Goal: Task Accomplishment & Management: Use online tool/utility

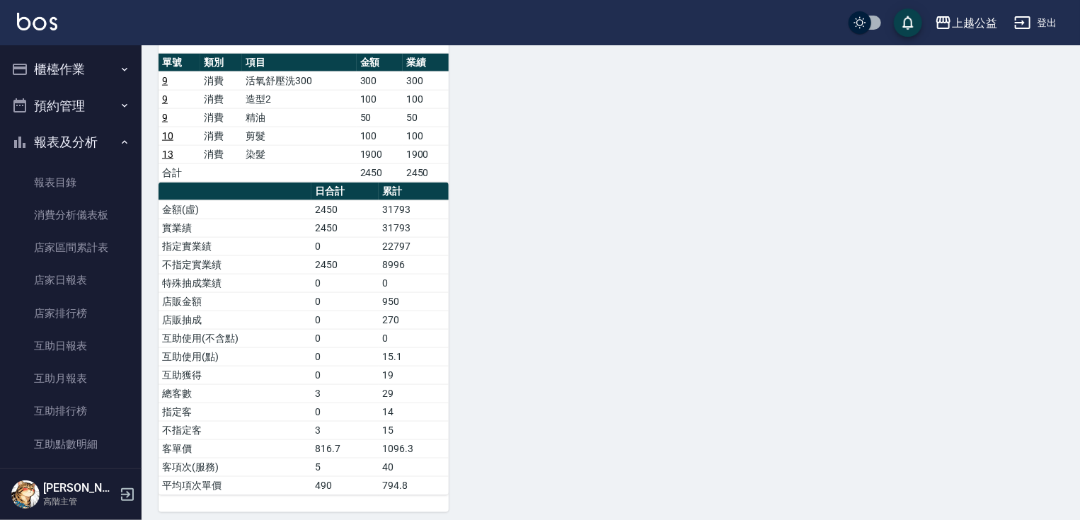
scroll to position [277, 0]
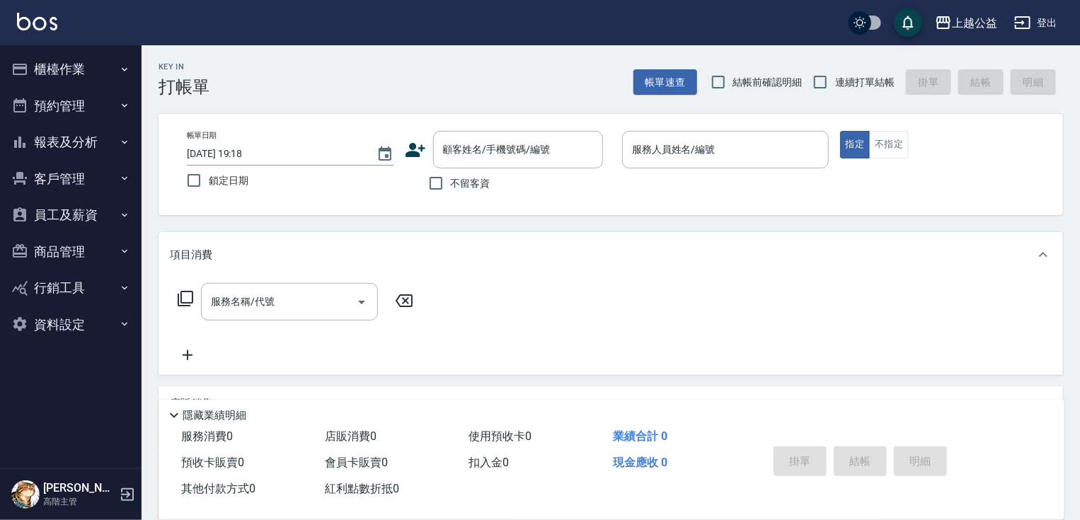
drag, startPoint x: 838, startPoint y: 74, endPoint x: 806, endPoint y: 62, distance: 33.8
click at [838, 72] on label "連續打單結帳" at bounding box center [850, 82] width 89 height 30
click at [835, 72] on input "連續打單結帳" at bounding box center [821, 82] width 30 height 30
checkbox input "true"
click at [465, 198] on label "不留客資" at bounding box center [455, 183] width 69 height 30
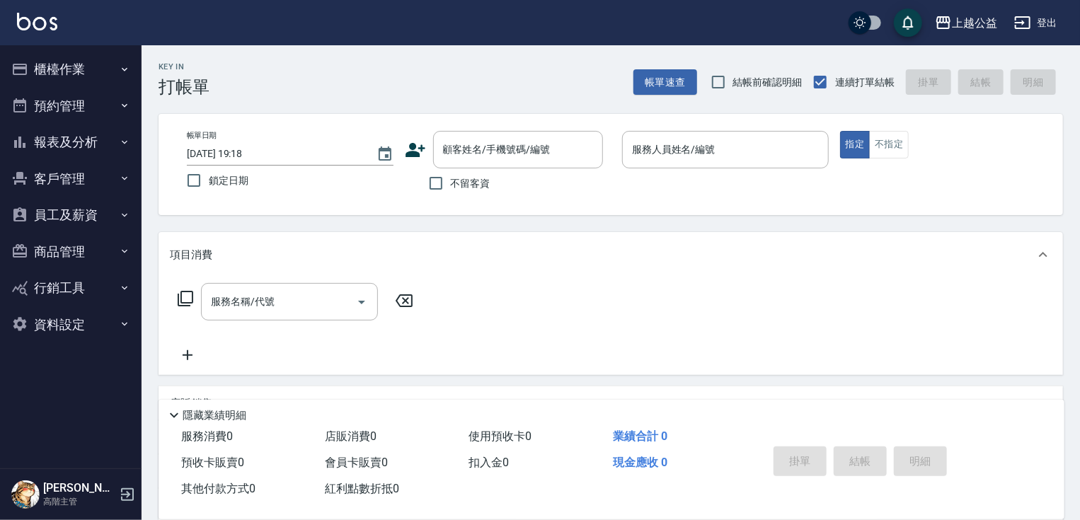
click at [451, 198] on input "不留客資" at bounding box center [436, 183] width 30 height 30
checkbox input "true"
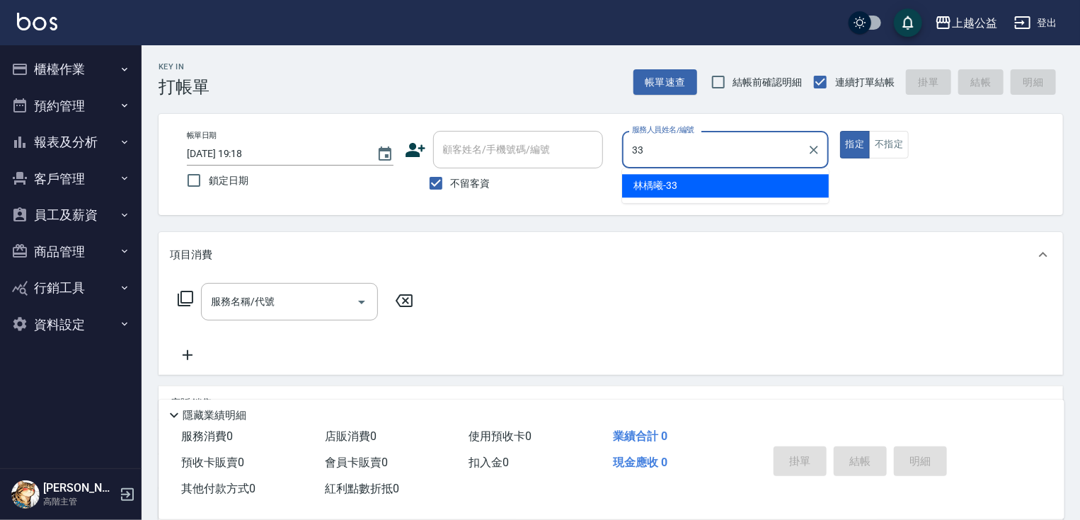
type input "[PERSON_NAME]-33"
type button "true"
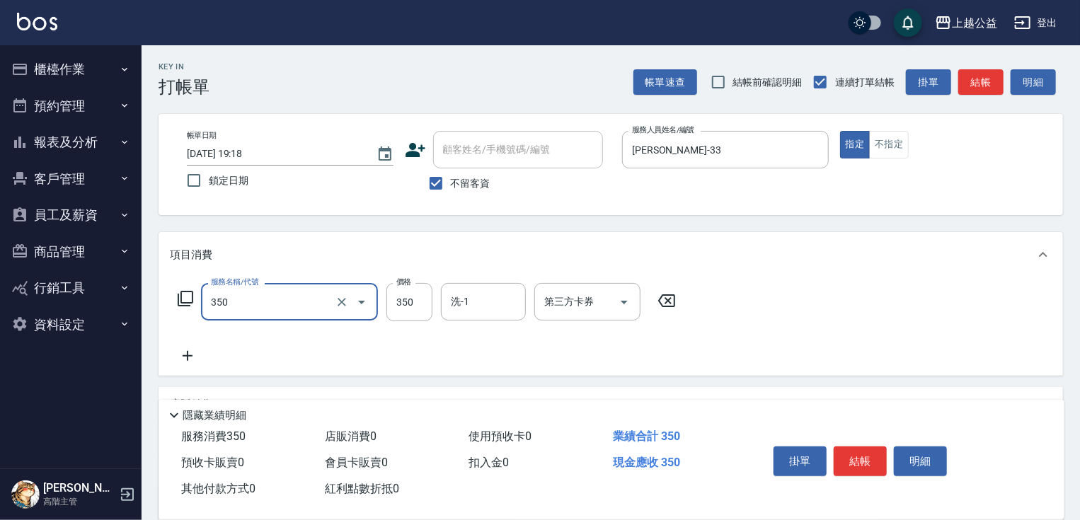
type input "一般洗剪(350)"
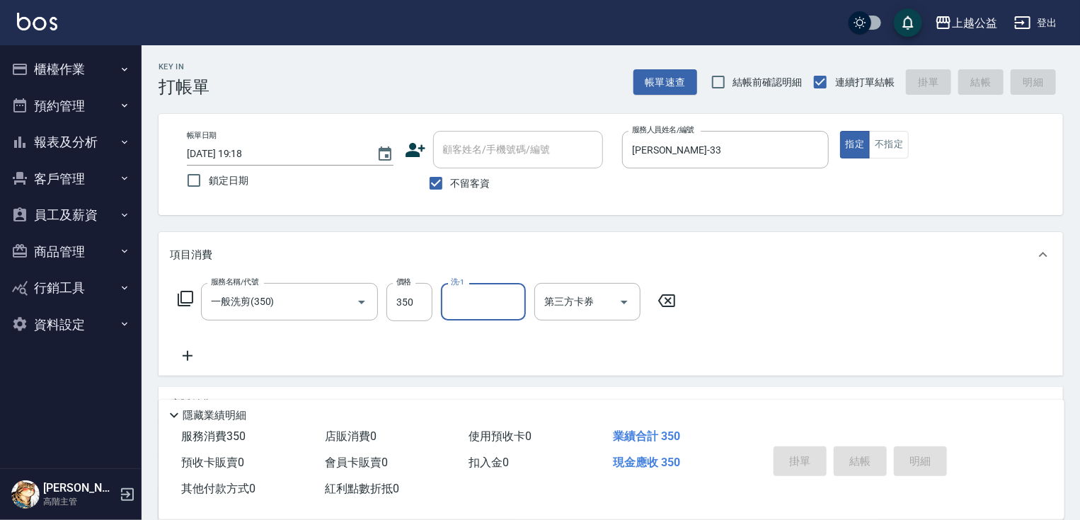
type input "[DATE] 19:34"
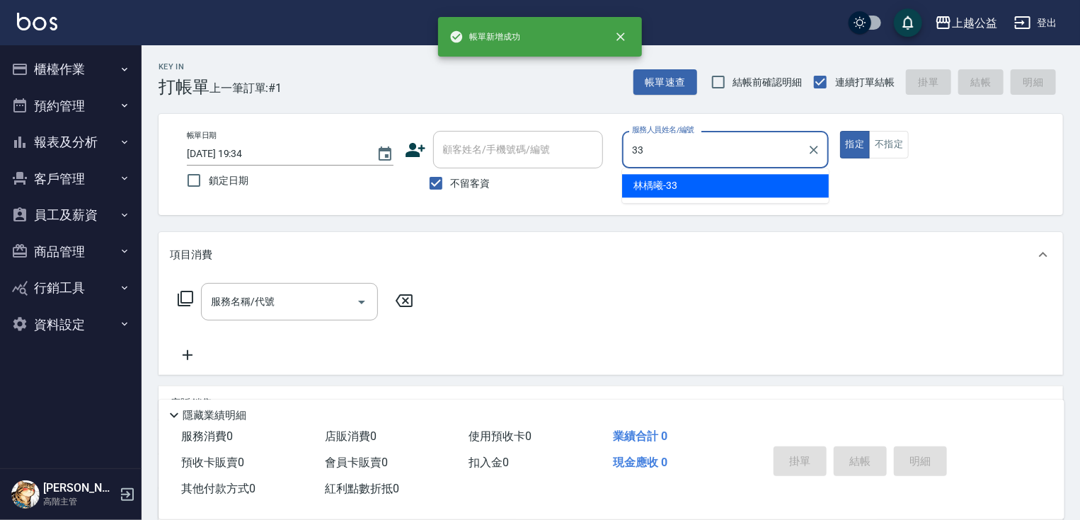
type input "[PERSON_NAME]-33"
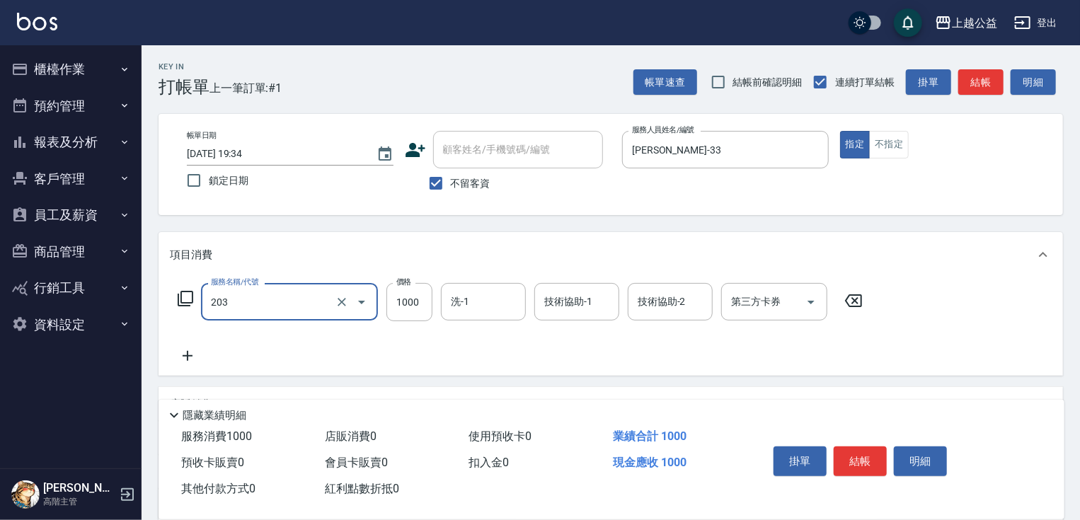
type input "燙髮(203)"
type input "1199"
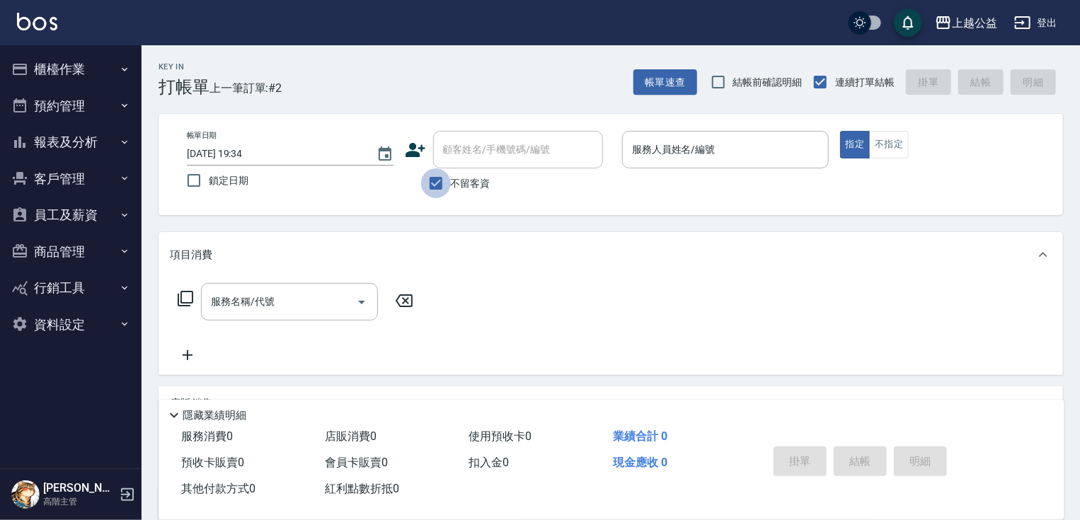
drag, startPoint x: 444, startPoint y: 183, endPoint x: 450, endPoint y: 177, distance: 8.5
click at [447, 179] on input "不留客資" at bounding box center [436, 183] width 30 height 30
checkbox input "false"
click at [490, 141] on input "顧客姓名/手機號碼/編號" at bounding box center [508, 149] width 136 height 25
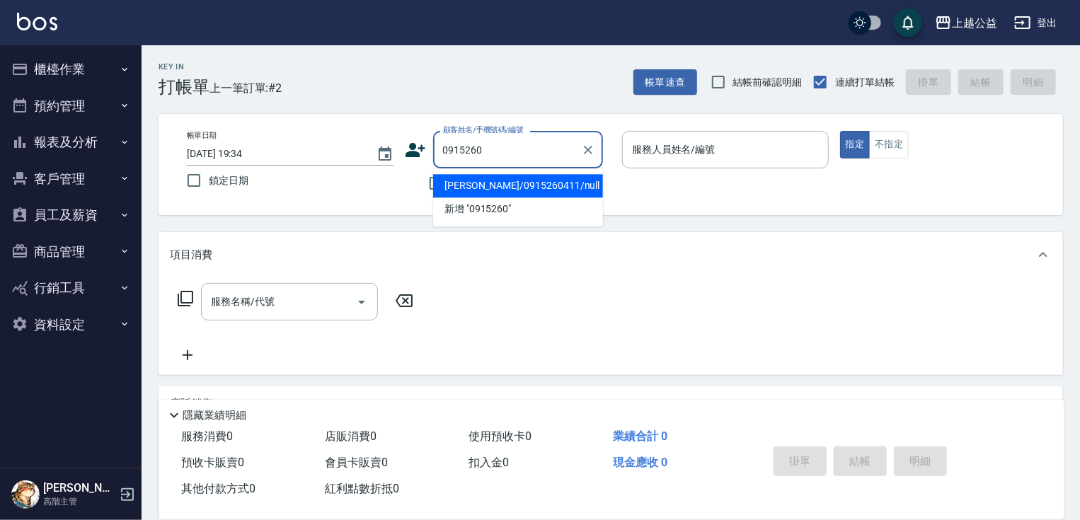
click at [513, 190] on li "[PERSON_NAME]/0915260411/null" at bounding box center [518, 185] width 170 height 23
type input "[PERSON_NAME]/0915260411/null"
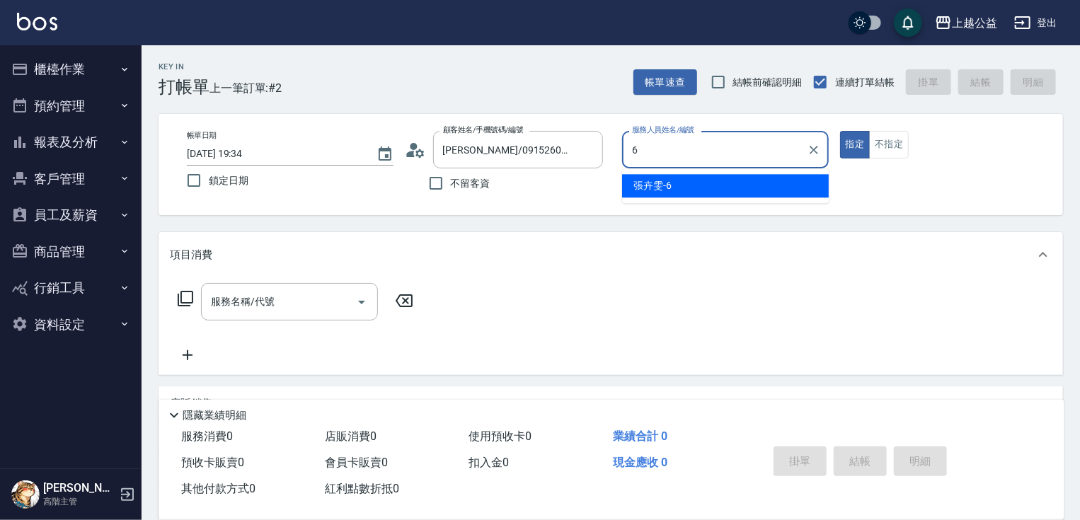
type input "[PERSON_NAME]-6"
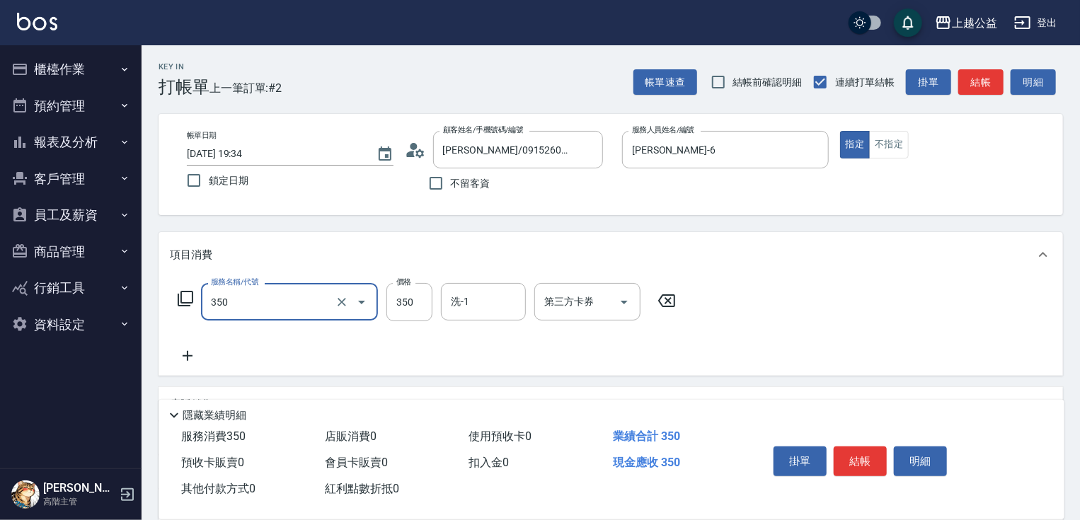
type input "一般洗剪(350)"
type input "400"
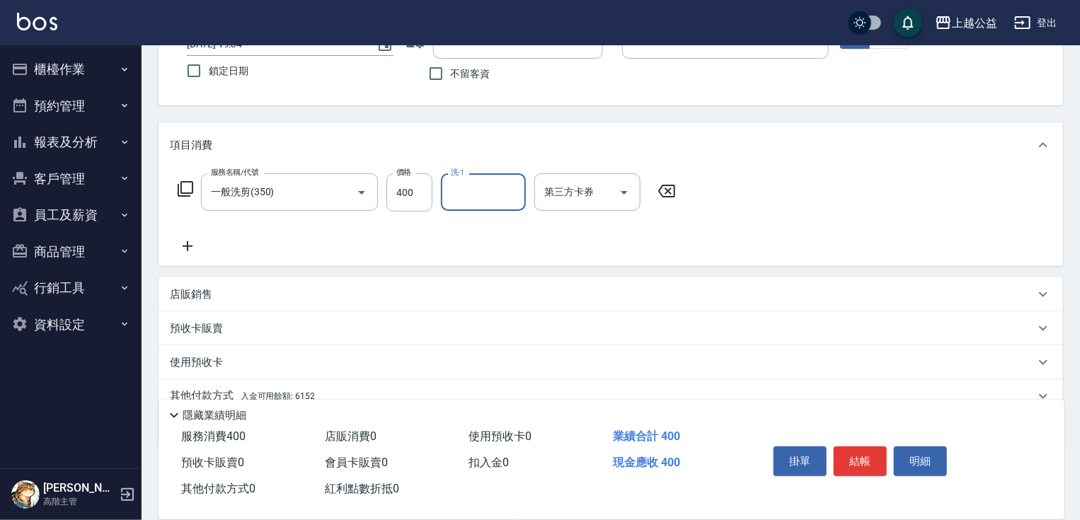
scroll to position [171, 0]
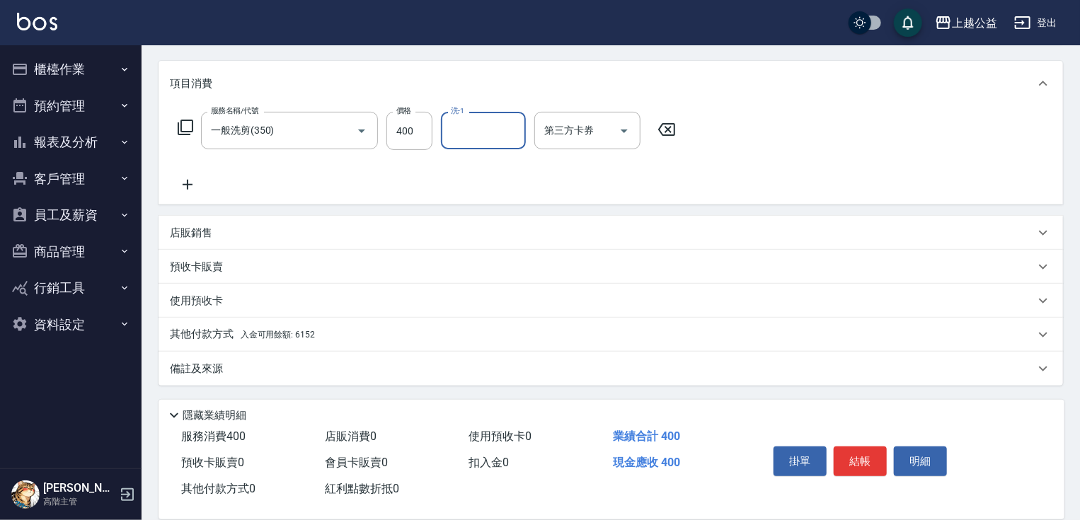
click at [312, 327] on p "其他付款方式 入金可用餘額: 6152" at bounding box center [242, 335] width 145 height 16
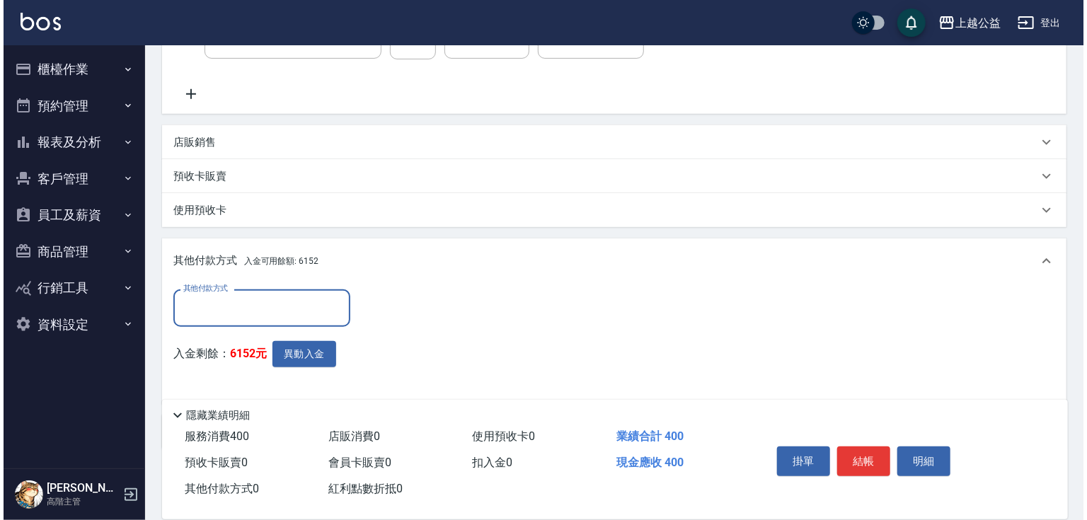
scroll to position [326, 0]
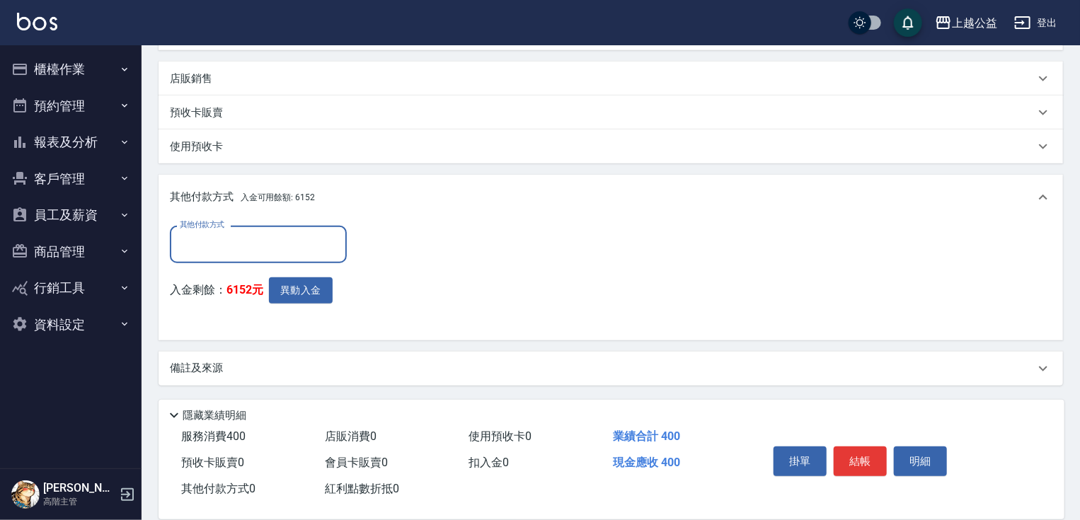
click at [264, 238] on input "其他付款方式" at bounding box center [258, 244] width 164 height 25
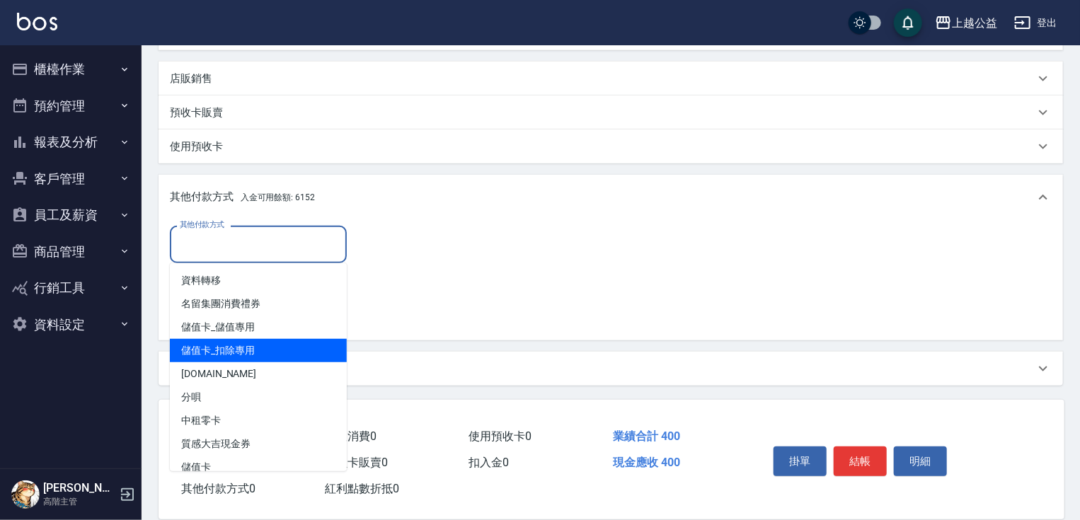
click at [250, 354] on span "儲值卡_扣除專用" at bounding box center [258, 350] width 177 height 23
type input "儲值卡_扣除專用"
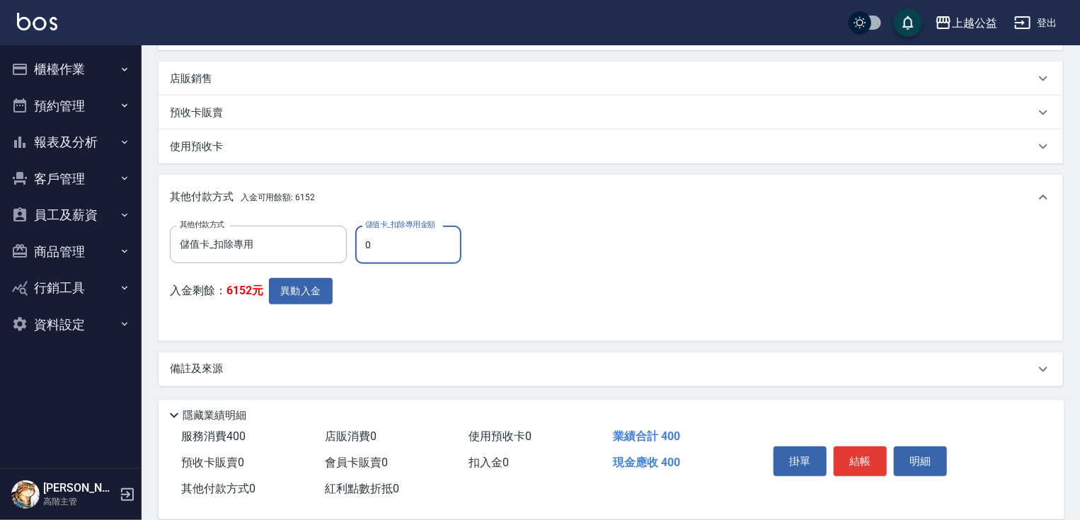
click at [401, 232] on input "0" at bounding box center [408, 245] width 106 height 38
click at [401, 231] on input "0" at bounding box center [408, 245] width 106 height 38
type input "400"
click at [294, 293] on button "異動入金" at bounding box center [301, 291] width 64 height 26
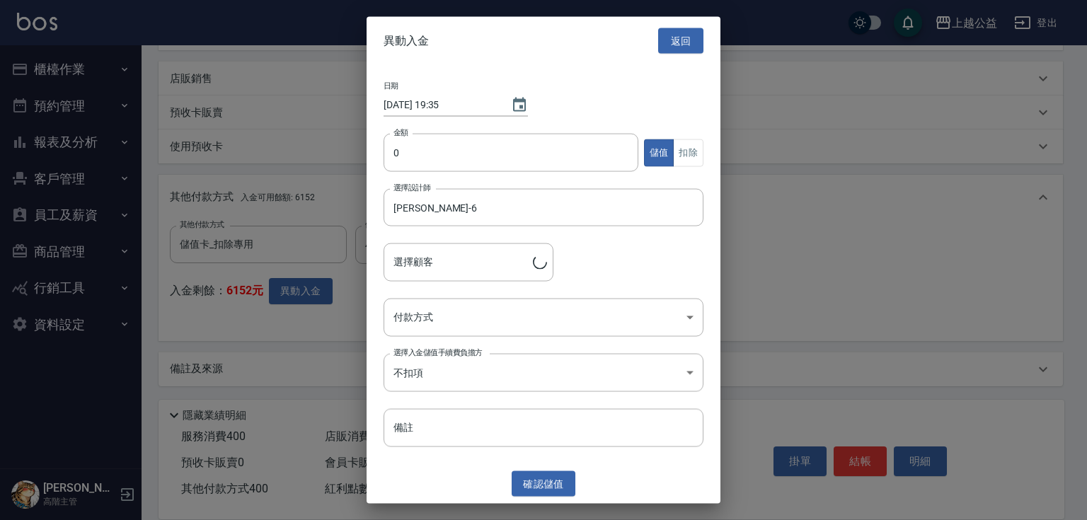
type input "[PERSON_NAME]/0915260411"
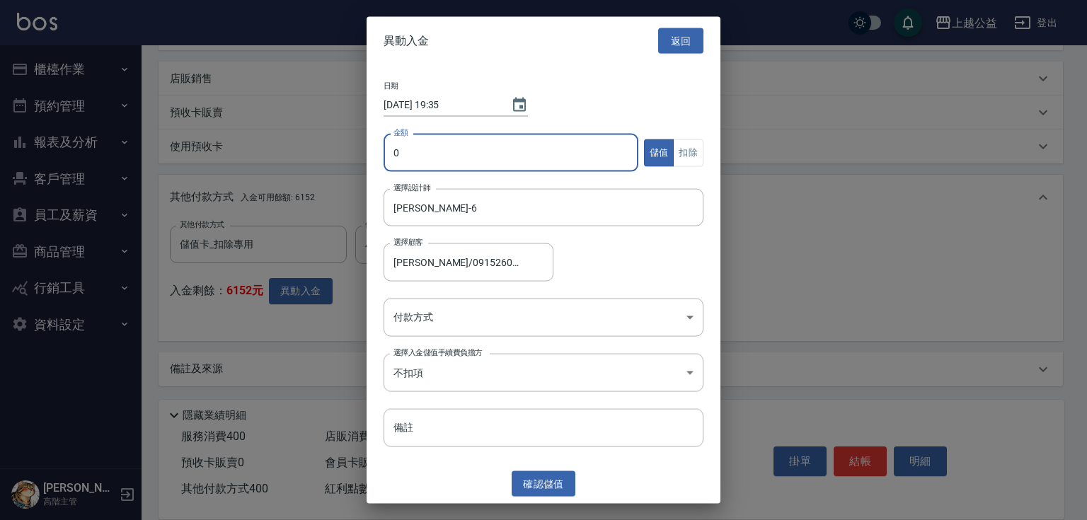
click at [445, 147] on input "0" at bounding box center [511, 153] width 255 height 38
type input "400"
click at [694, 150] on button "扣除" at bounding box center [688, 153] width 30 height 28
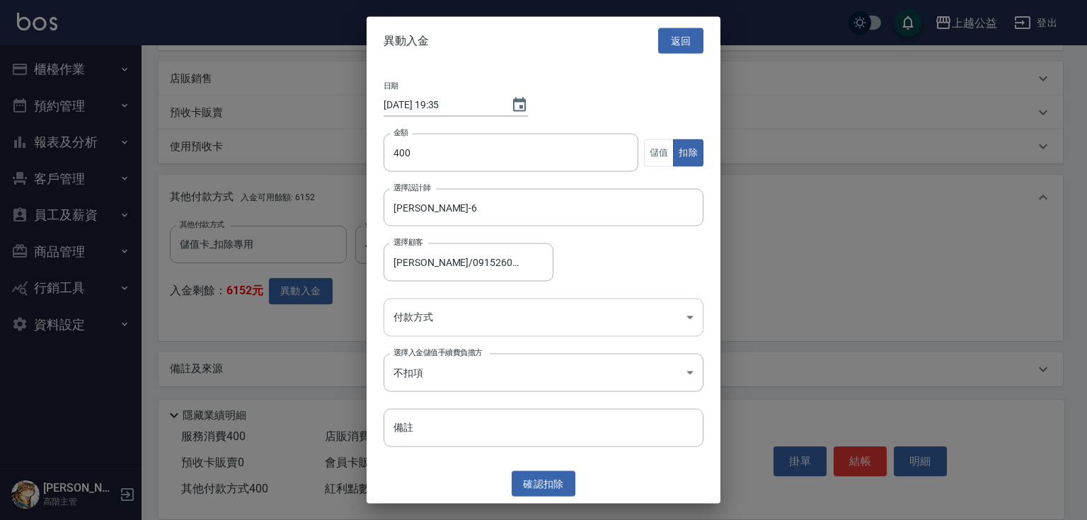
click at [508, 316] on body "上越公益 登出 櫃檯作業 打帳單 帳單列表 掛單列表 座位開單 營業儀表板 現金收支登錄 高階收支登錄 材料自購登錄 每日結帳 排班表 現場電腦打卡 掃碼打卡…" at bounding box center [543, 97] width 1087 height 847
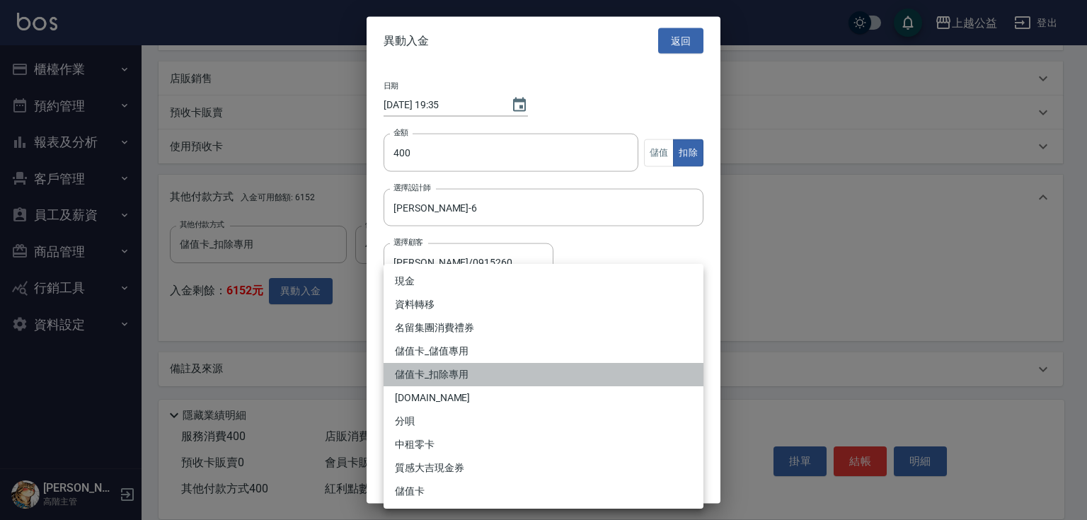
click at [448, 376] on li "儲值卡_扣除專用" at bounding box center [544, 374] width 320 height 23
type input "儲值卡_扣除專用"
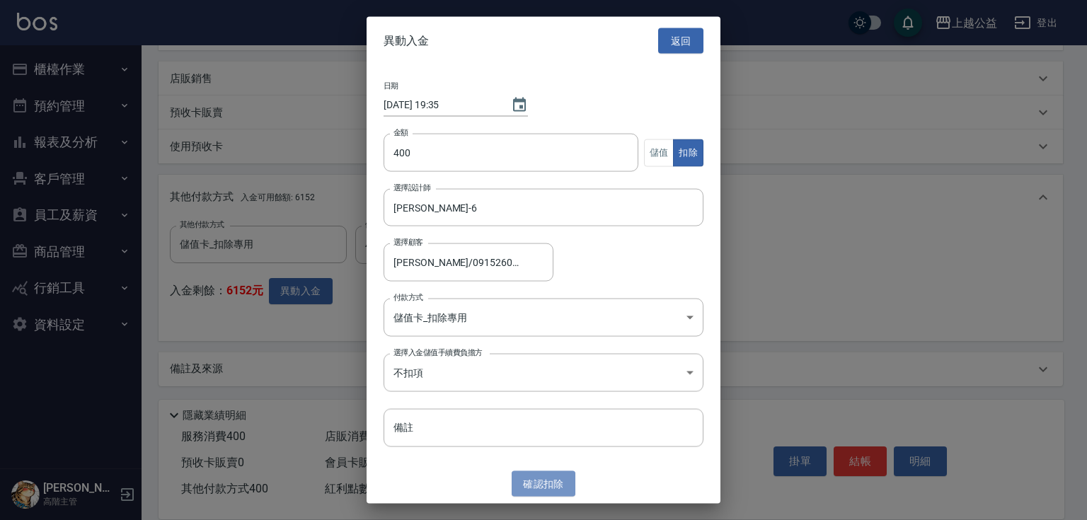
click at [549, 484] on button "確認 扣除" at bounding box center [544, 484] width 64 height 26
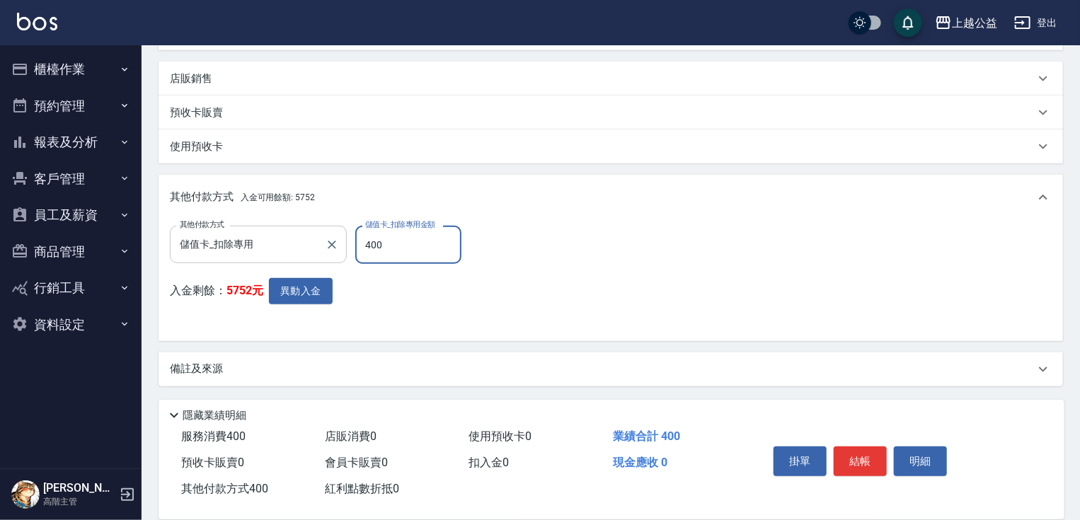
drag, startPoint x: 403, startPoint y: 239, endPoint x: 343, endPoint y: 242, distance: 59.6
click at [343, 242] on div "其他付款方式 儲值卡_扣除專用 其他付款方式 儲值卡_扣除專用金額 400 儲值卡_扣除專用金額" at bounding box center [320, 245] width 300 height 38
click at [550, 229] on div "其他付款方式 儲值卡_扣除專用 其他付款方式 儲值卡_扣除專用金額 350 儲值卡_扣除專用金額 入金剩餘： 5752元 異動入金" at bounding box center [611, 278] width 882 height 104
drag, startPoint x: 396, startPoint y: 239, endPoint x: 321, endPoint y: 248, distance: 75.7
click at [321, 248] on div "其他付款方式 儲值卡_扣除專用 其他付款方式 儲值卡_扣除專用金額 350 儲值卡_扣除專用金額" at bounding box center [320, 245] width 300 height 38
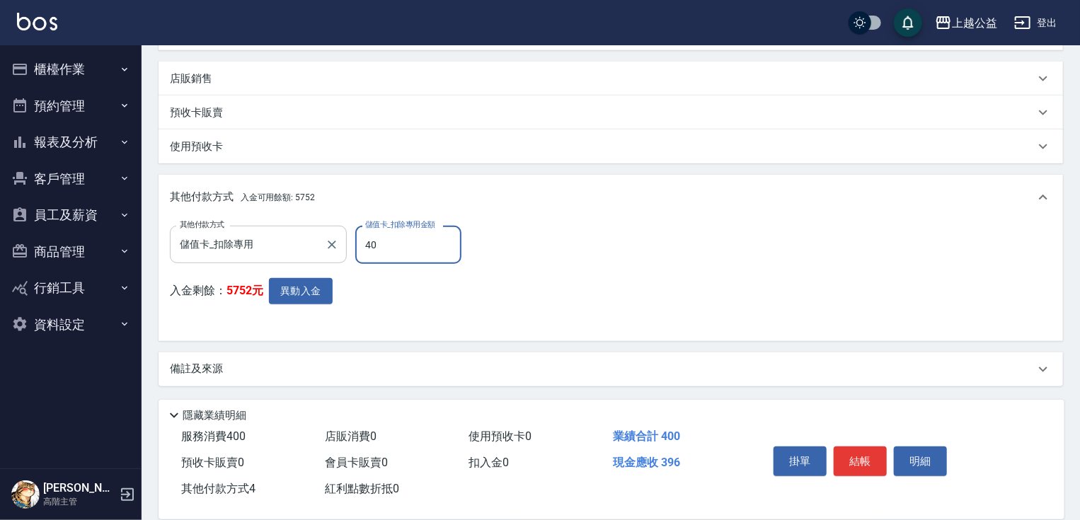
type input "400"
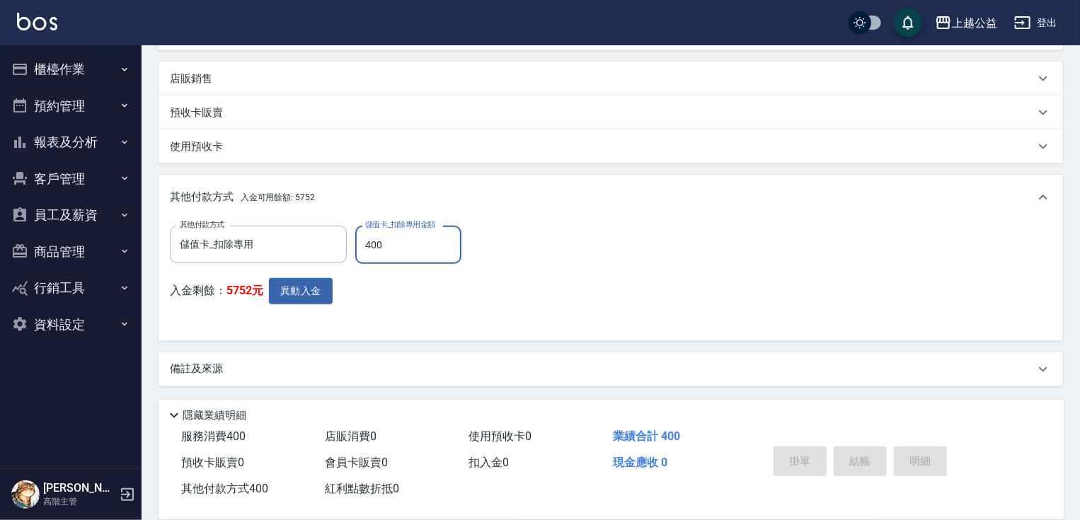
type input "[DATE] 19:46"
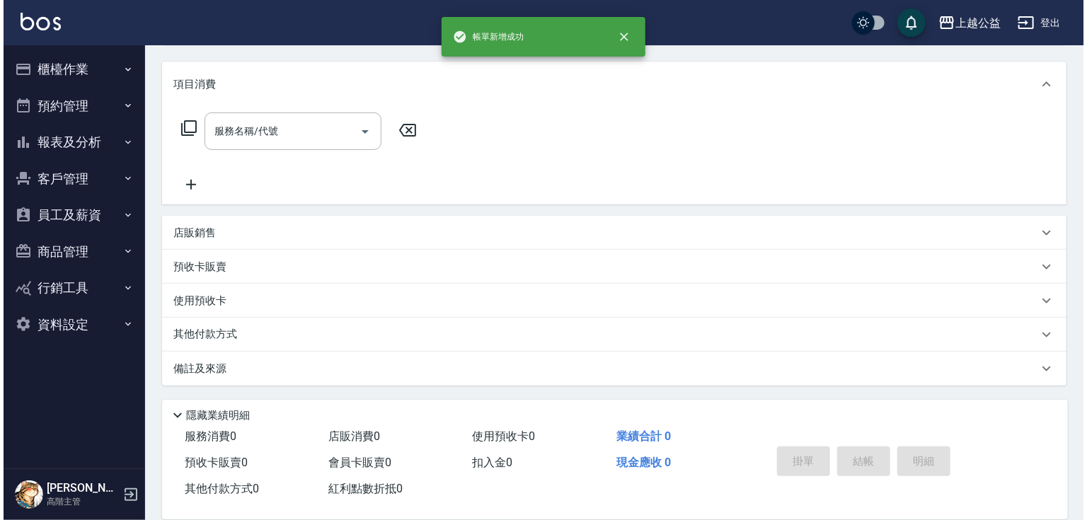
scroll to position [0, 0]
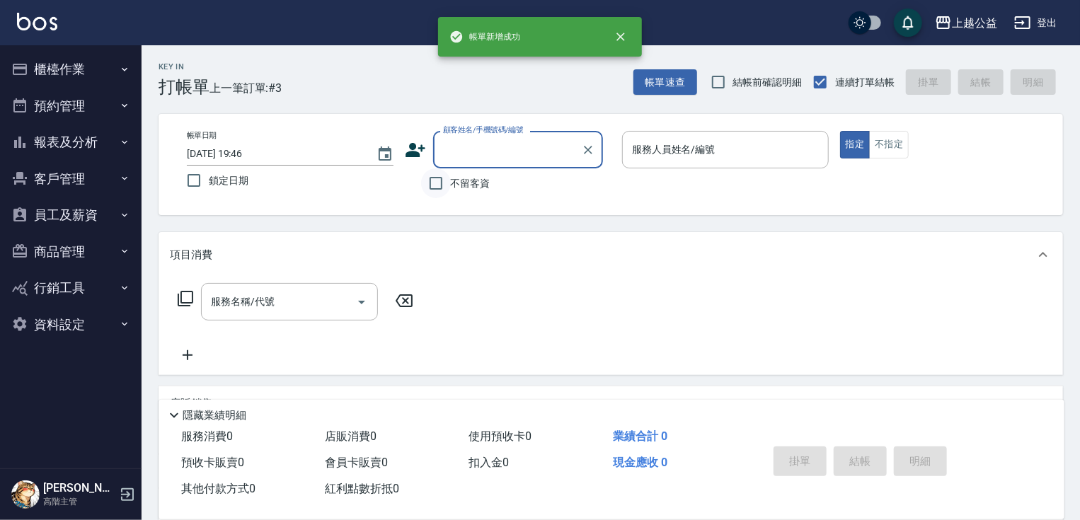
click at [450, 189] on input "不留客資" at bounding box center [436, 183] width 30 height 30
checkbox input "true"
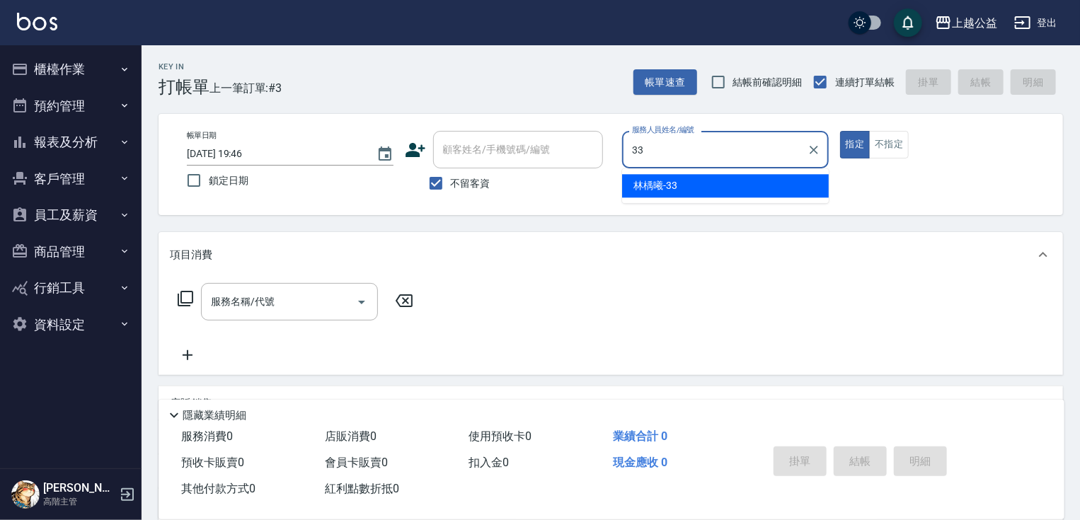
type input "[PERSON_NAME]-33"
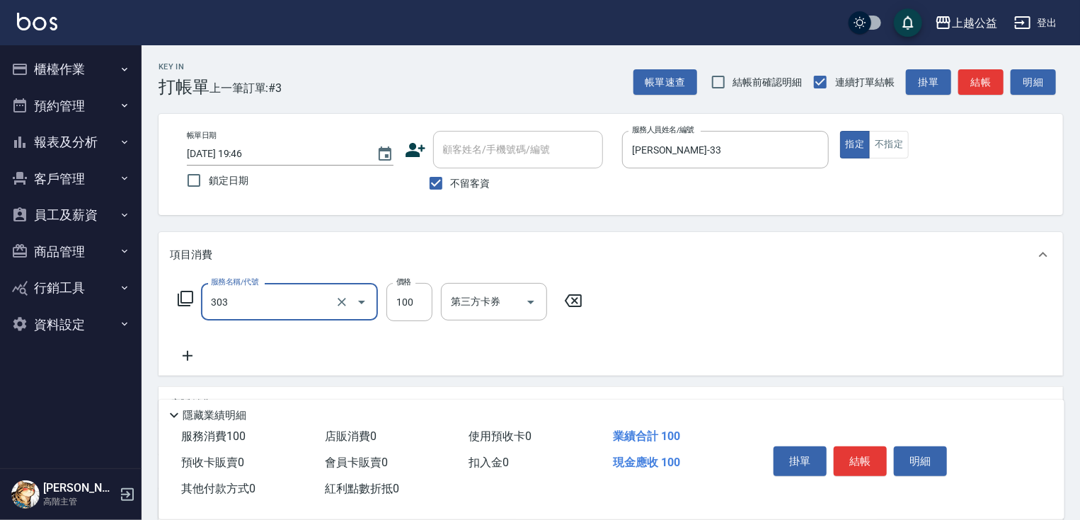
type input "剪髮(303)"
type input "300"
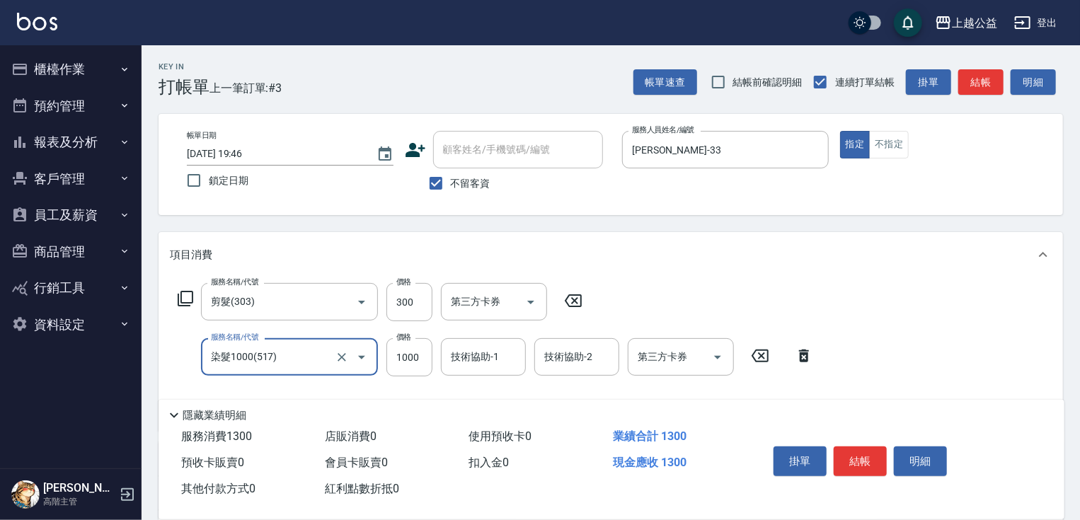
type input "染髮1000(517)"
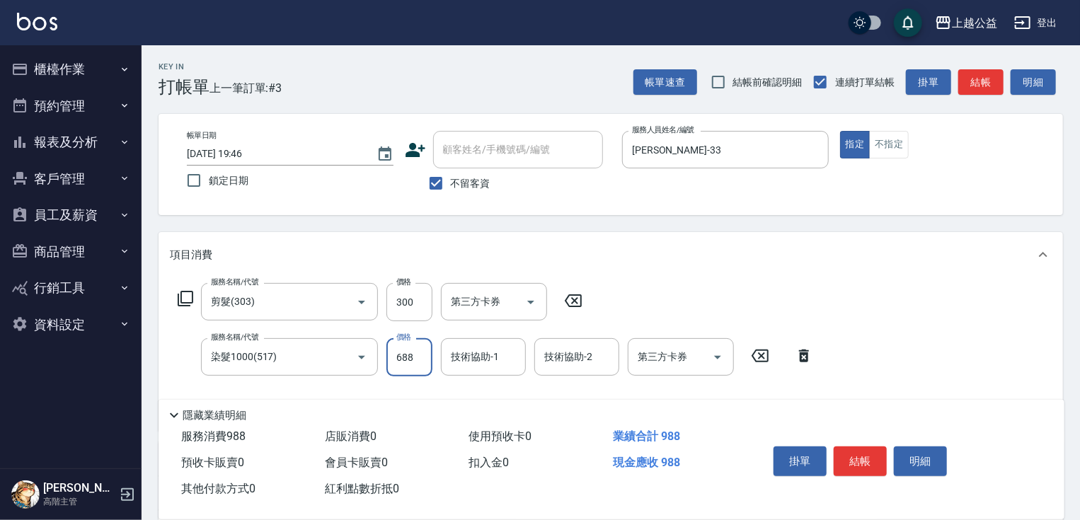
type input "688"
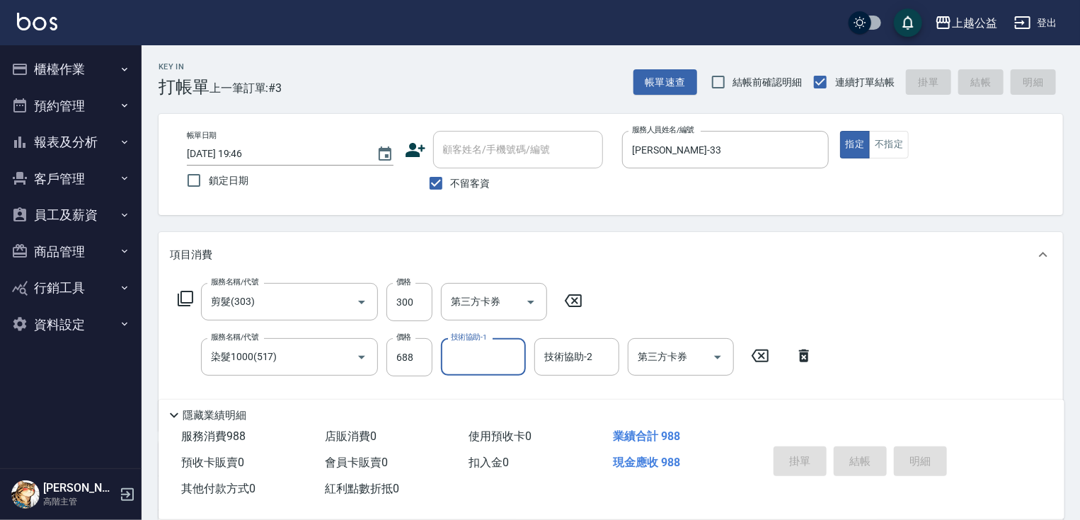
type input "[DATE] 19:47"
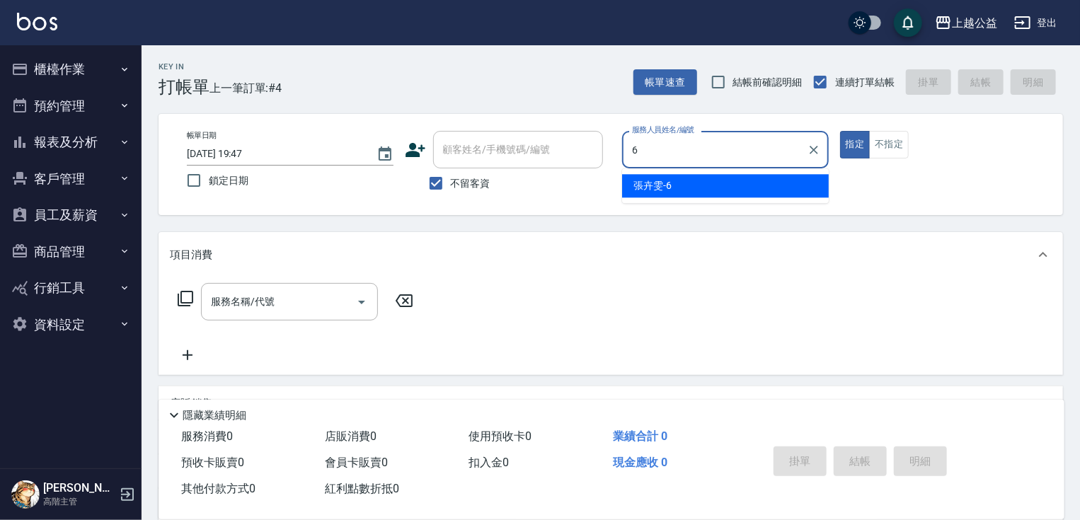
type input "[PERSON_NAME]-6"
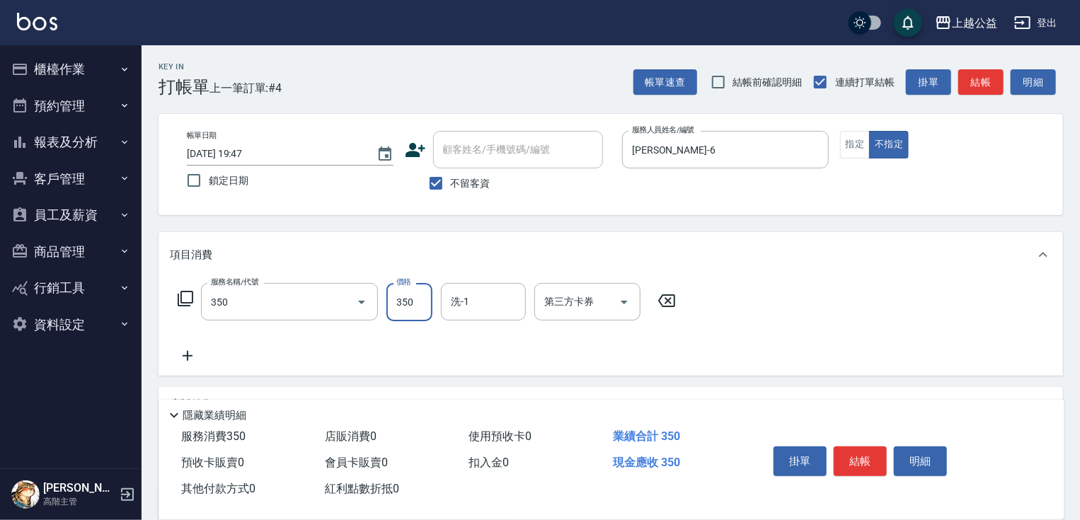
type input "一般洗剪(350)"
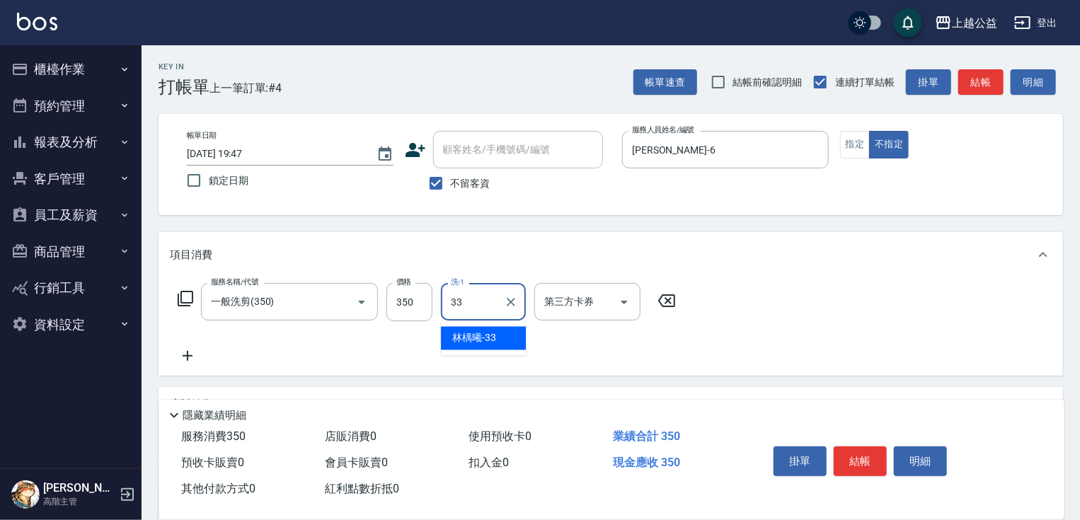
type input "[PERSON_NAME]-33"
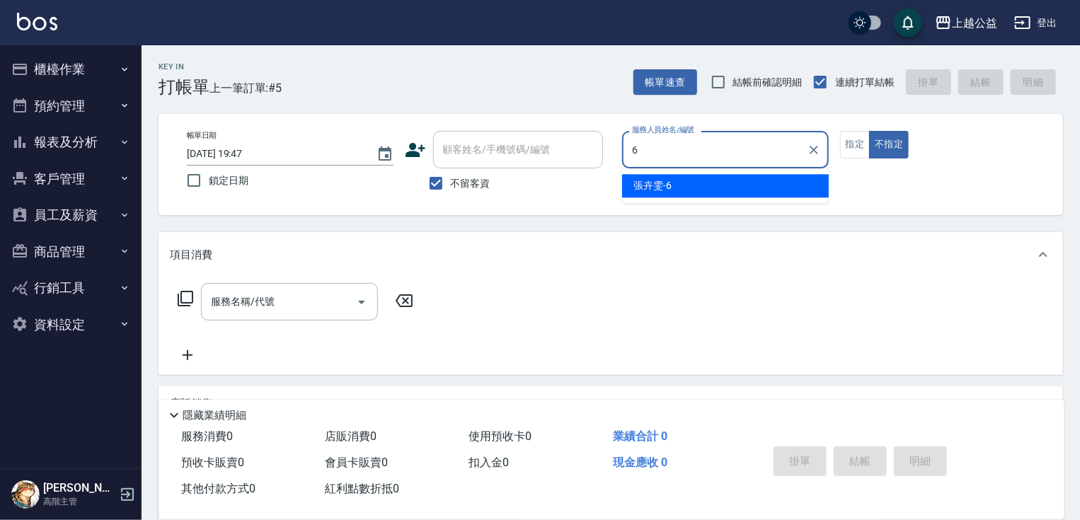
type input "[PERSON_NAME]-6"
type button "false"
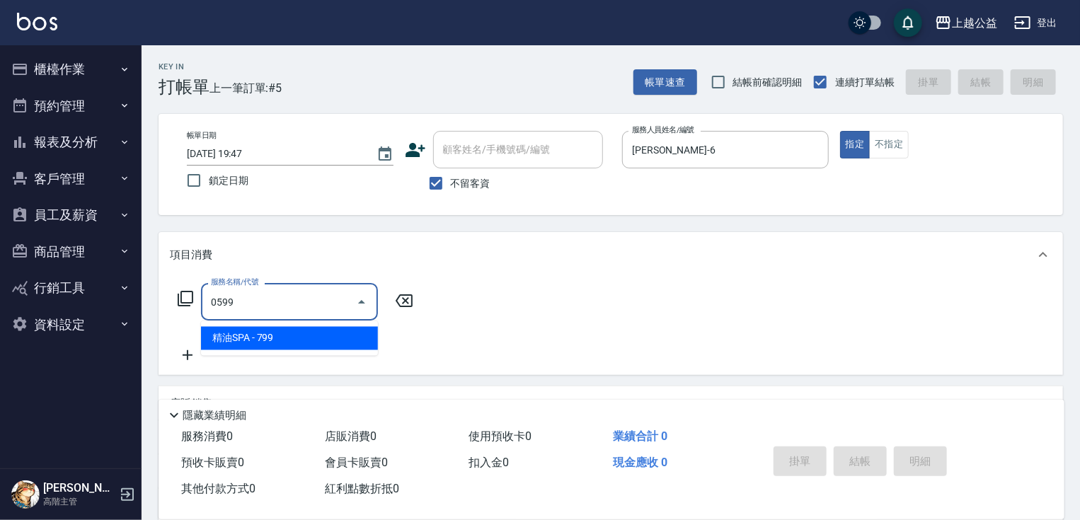
type input "精油SPA(0599)"
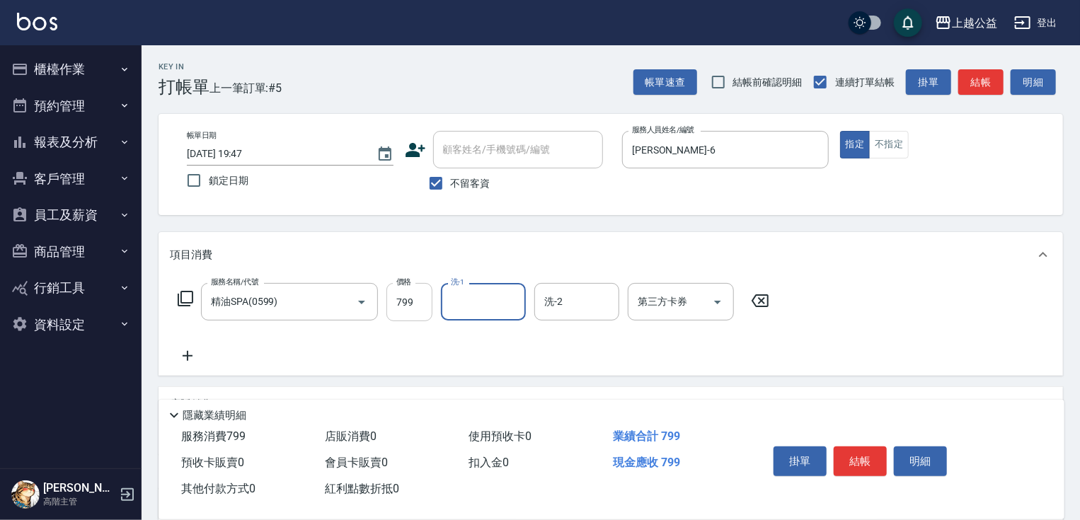
click at [404, 294] on input "799" at bounding box center [410, 302] width 46 height 38
type input "600"
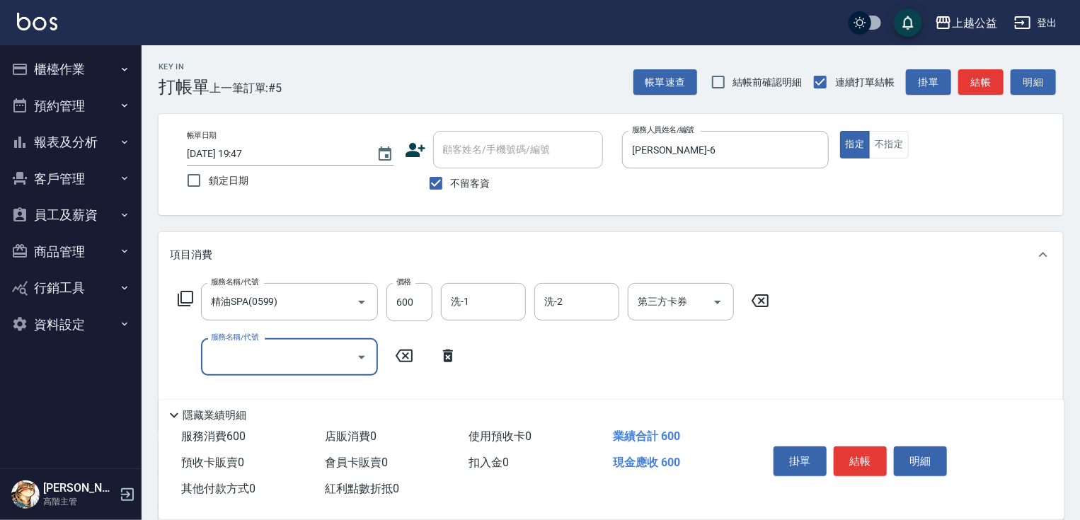
click at [186, 297] on icon at bounding box center [185, 298] width 17 height 17
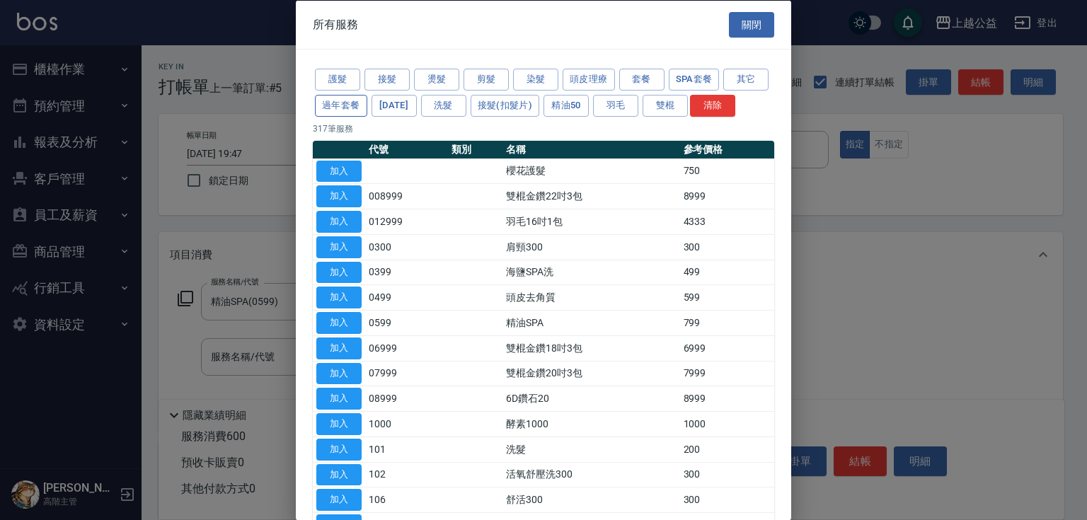
click at [367, 113] on button "過年套餐" at bounding box center [341, 105] width 52 height 22
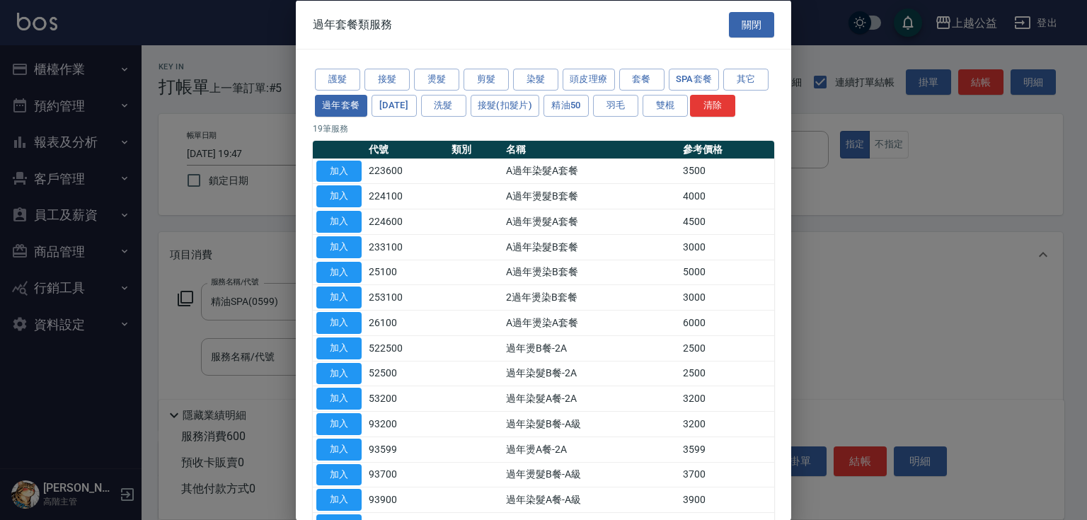
click at [467, 97] on div "護髮 接髮 燙髮 剪髮 染髮 頭皮理療 套餐 SPA套餐 其它 過年套餐 [DATE] 洗髮 接髮(扣髮片) 精油50 羽毛 雙棍 清除" at bounding box center [544, 93] width 462 height 52
click at [467, 103] on div "護髮 接髮 燙髮 剪髮 染髮 頭皮理療 套餐 SPA套餐 其它 過年套餐 [DATE] 洗髮 接髮(扣髮片) 精油50 羽毛 雙棍 清除" at bounding box center [544, 93] width 462 height 52
click at [417, 105] on button "[DATE]" at bounding box center [394, 105] width 45 height 22
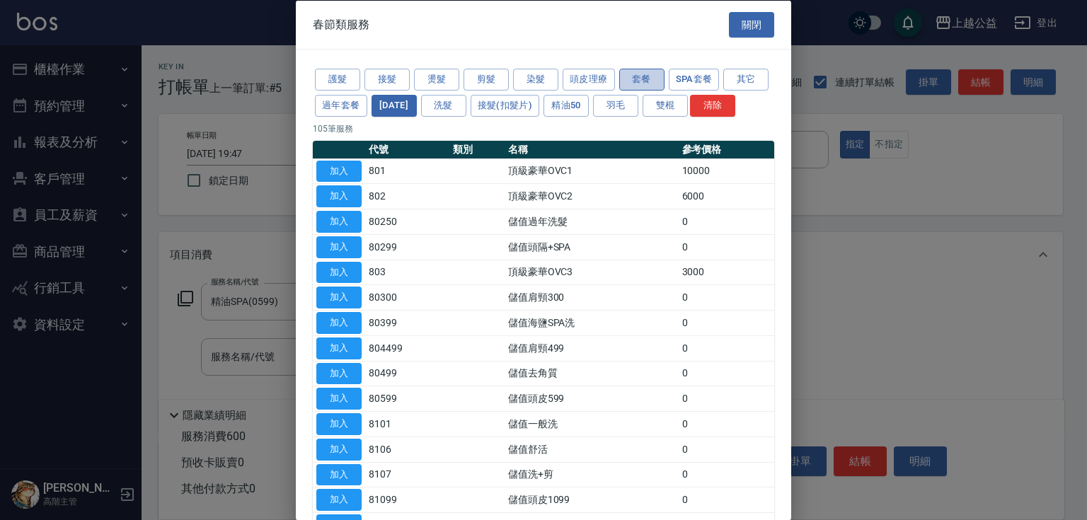
drag, startPoint x: 631, startPoint y: 84, endPoint x: 643, endPoint y: 82, distance: 12.2
click at [632, 84] on button "套餐" at bounding box center [641, 80] width 45 height 22
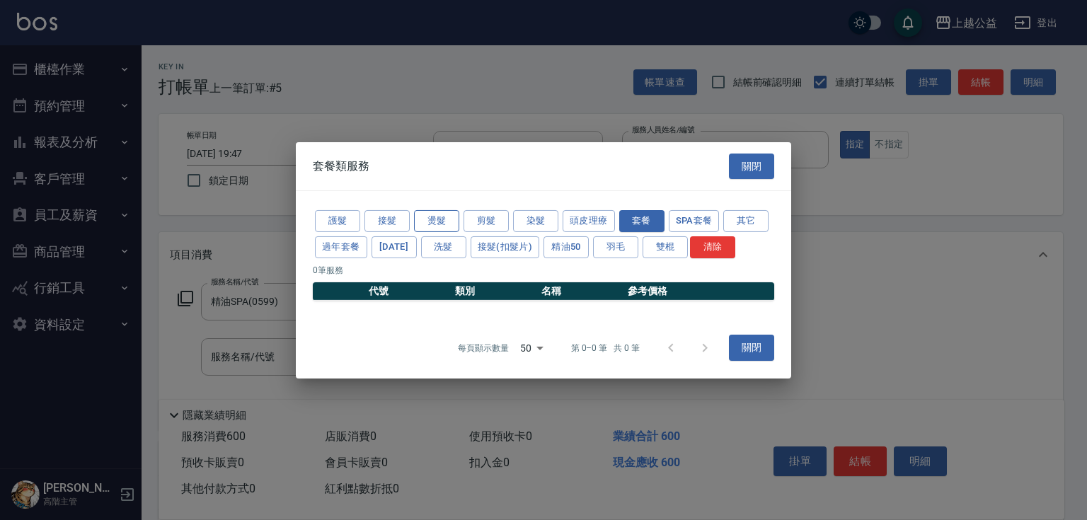
click at [438, 216] on button "燙髮" at bounding box center [436, 221] width 45 height 22
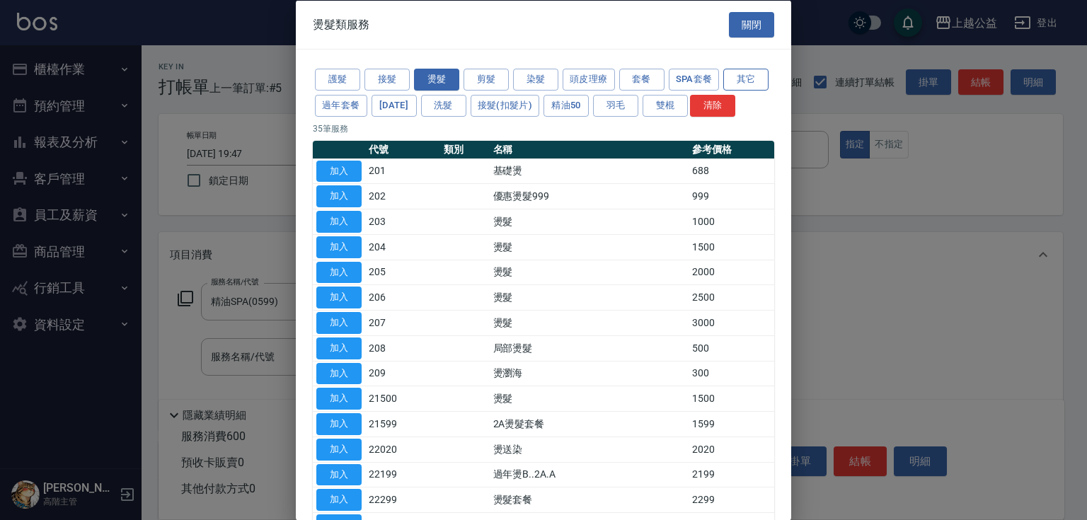
click at [724, 91] on button "其它" at bounding box center [746, 80] width 45 height 22
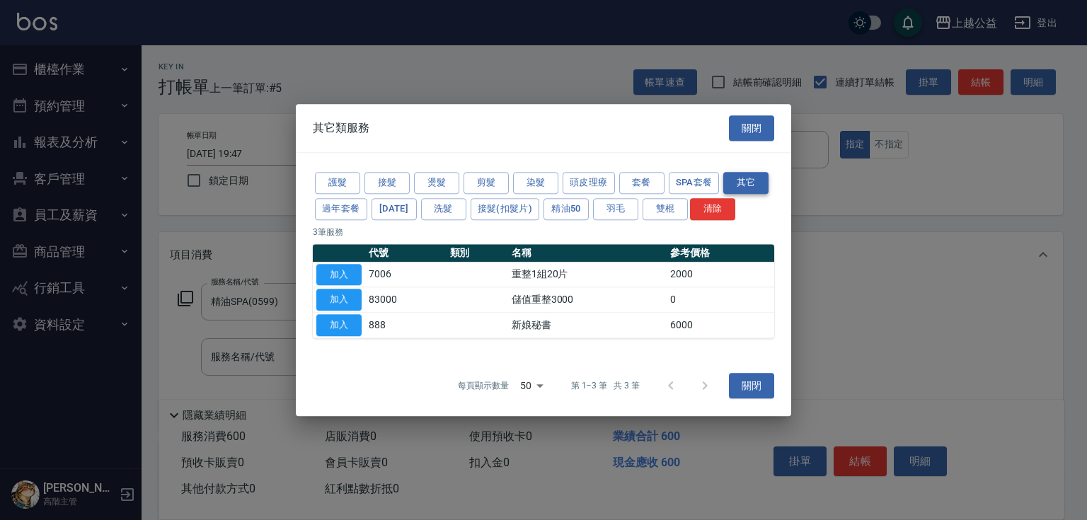
click at [752, 184] on button "其它" at bounding box center [746, 183] width 45 height 22
click at [382, 216] on button "[DATE]" at bounding box center [394, 209] width 45 height 22
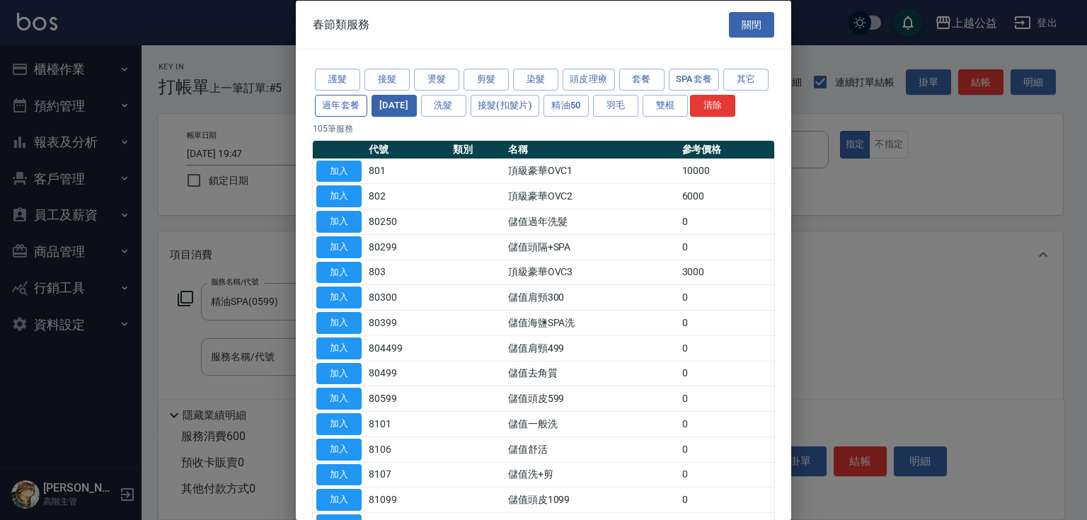
drag, startPoint x: 387, startPoint y: 103, endPoint x: 471, endPoint y: 114, distance: 84.2
click at [367, 103] on button "過年套餐" at bounding box center [341, 105] width 52 height 22
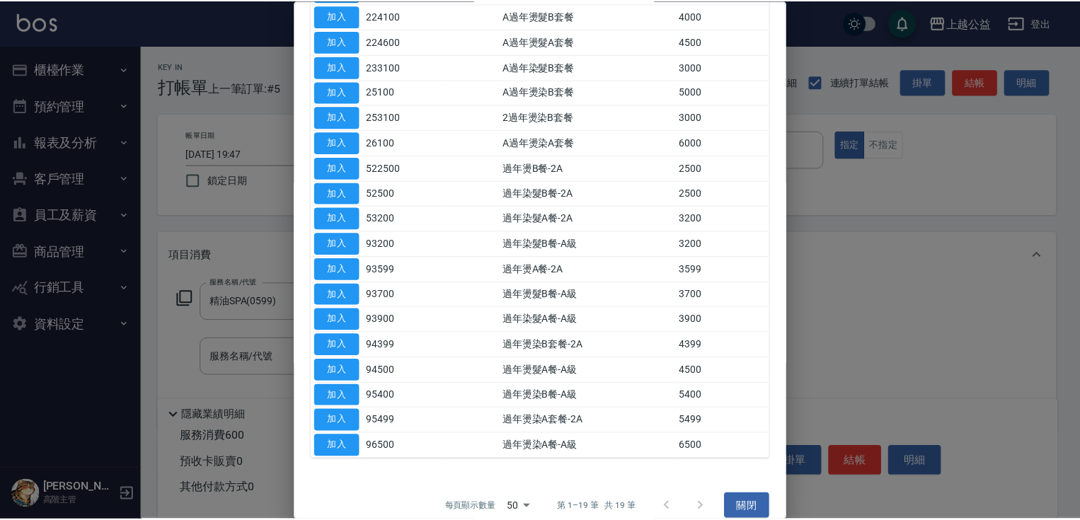
scroll to position [215, 0]
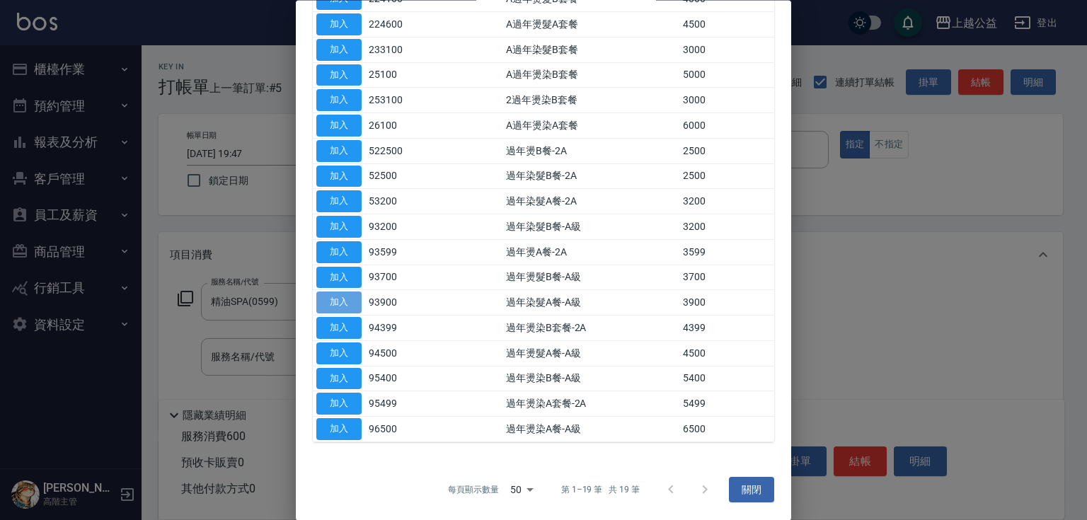
click at [328, 297] on button "加入" at bounding box center [338, 303] width 45 height 22
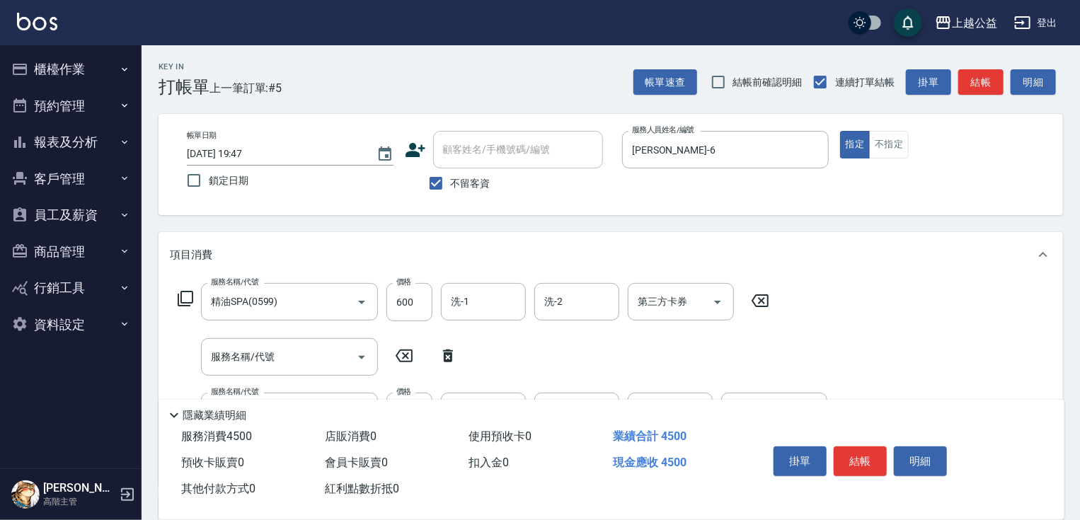
click at [447, 353] on icon at bounding box center [448, 356] width 10 height 13
type input "過年染髮A餐-A級(93900)"
click at [423, 354] on input "3900" at bounding box center [410, 357] width 46 height 38
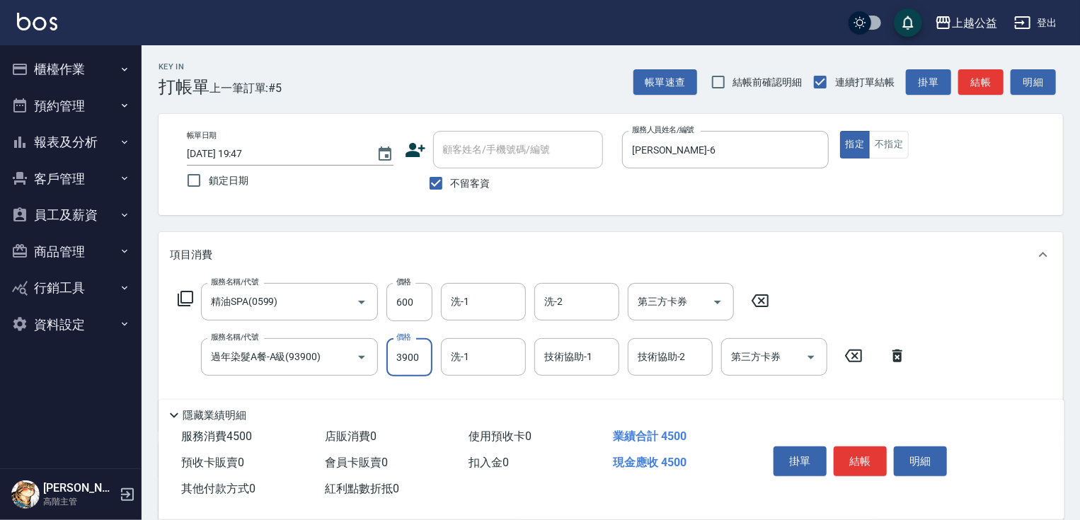
click at [423, 354] on input "3900" at bounding box center [410, 357] width 46 height 38
click at [399, 356] on input "3900" at bounding box center [410, 357] width 46 height 38
click at [420, 355] on input "3900" at bounding box center [410, 357] width 46 height 38
type input "3999"
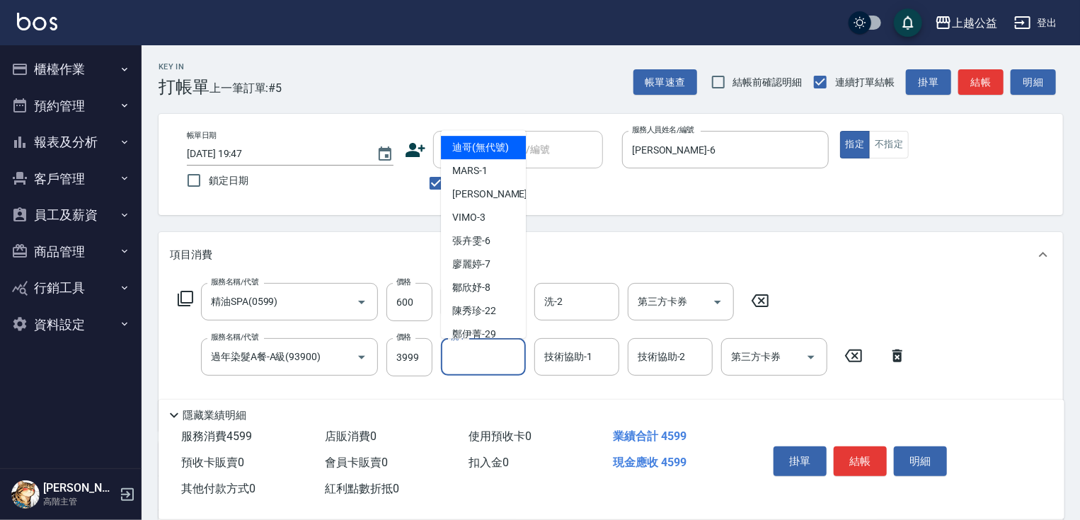
click at [515, 365] on input "洗-1" at bounding box center [483, 357] width 72 height 25
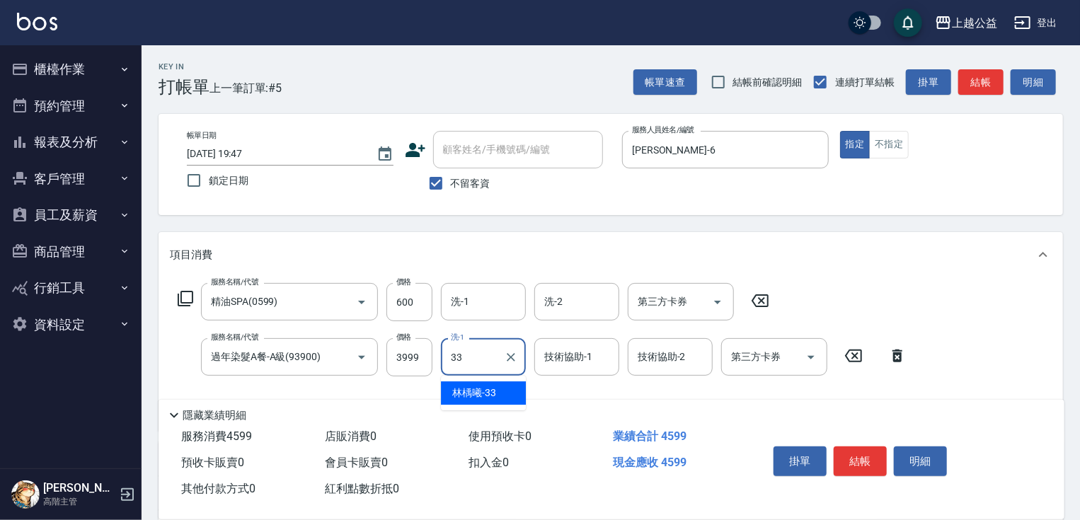
type input "[PERSON_NAME]-33"
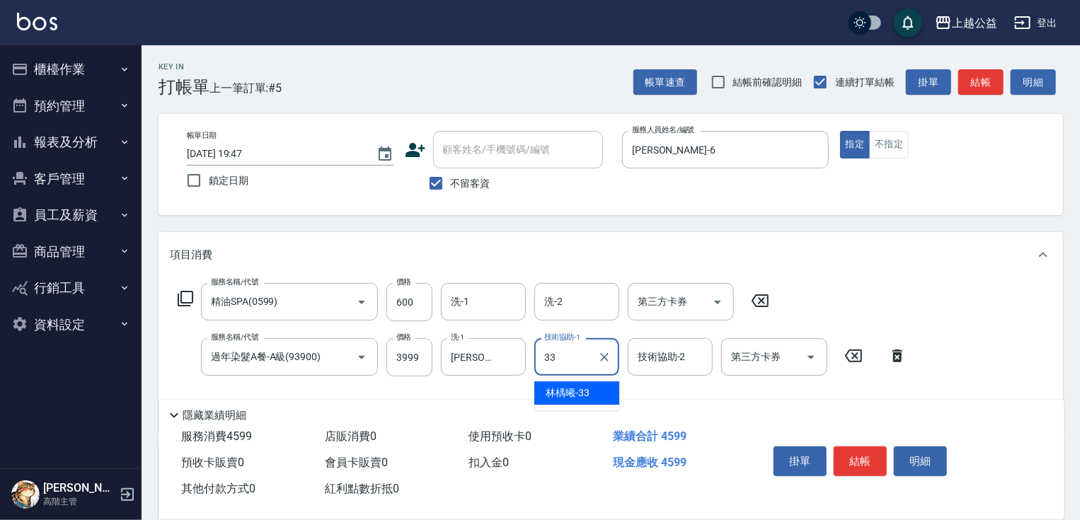
type input "[PERSON_NAME]-33"
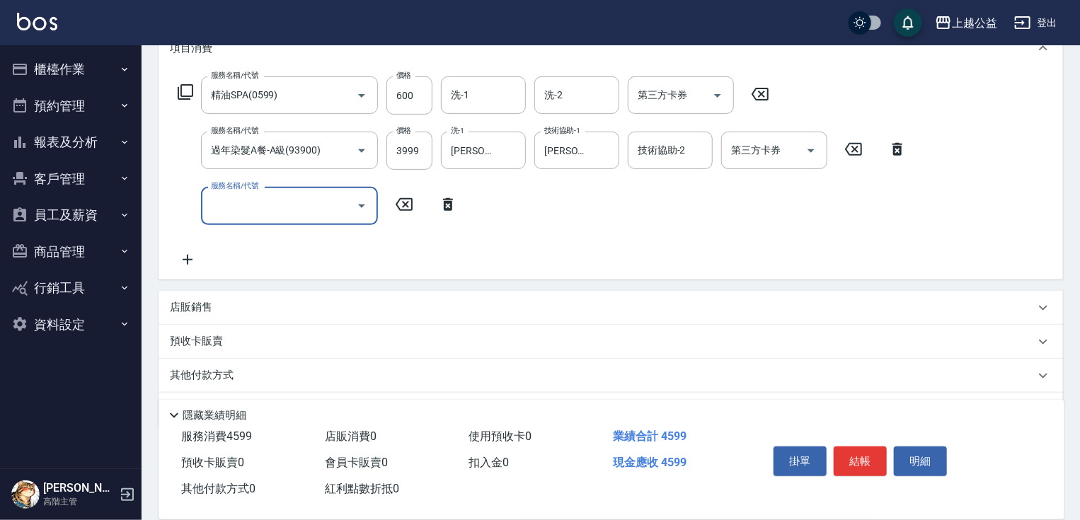
scroll to position [247, 0]
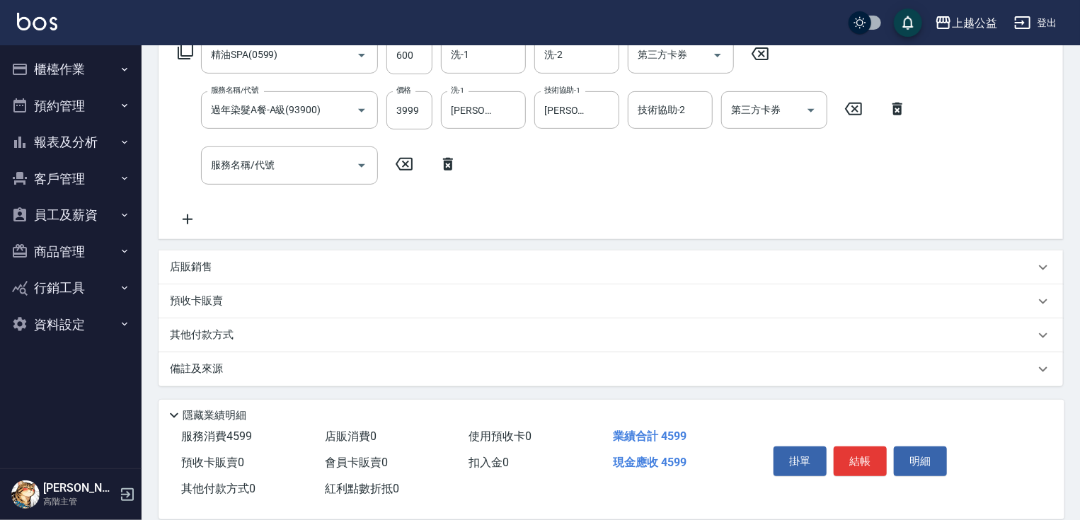
click at [216, 300] on p "預收卡販賣" at bounding box center [196, 301] width 53 height 15
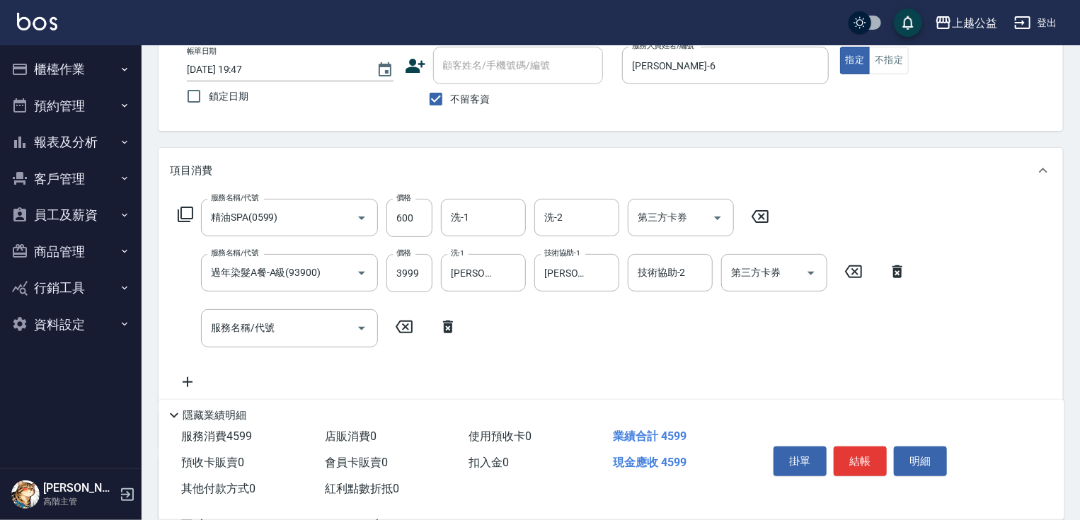
scroll to position [59, 0]
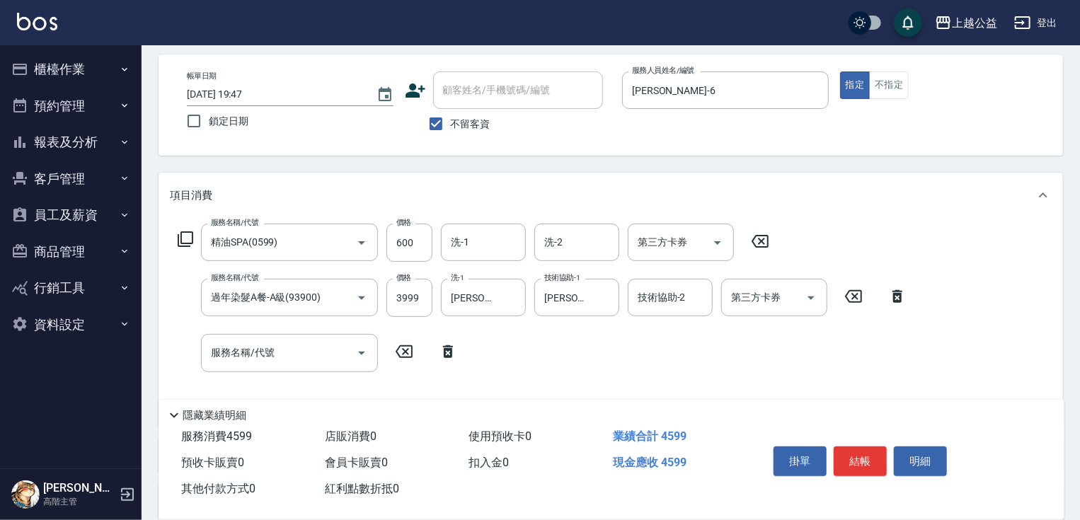
click at [470, 125] on span "不留客資" at bounding box center [471, 124] width 40 height 15
click at [451, 125] on input "不留客資" at bounding box center [436, 124] width 30 height 30
checkbox input "false"
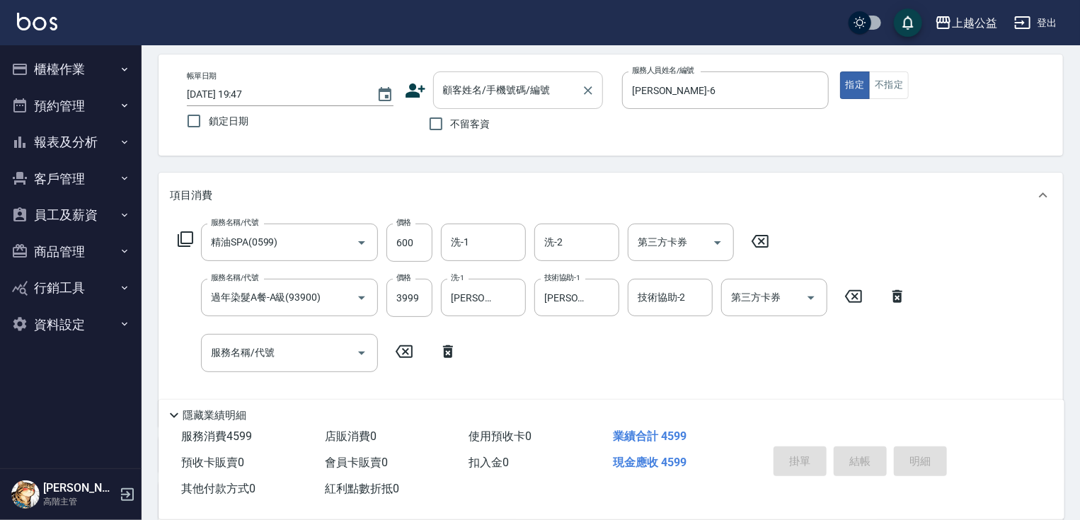
click at [493, 88] on input "顧客姓名/手機號碼/編號" at bounding box center [508, 90] width 136 height 25
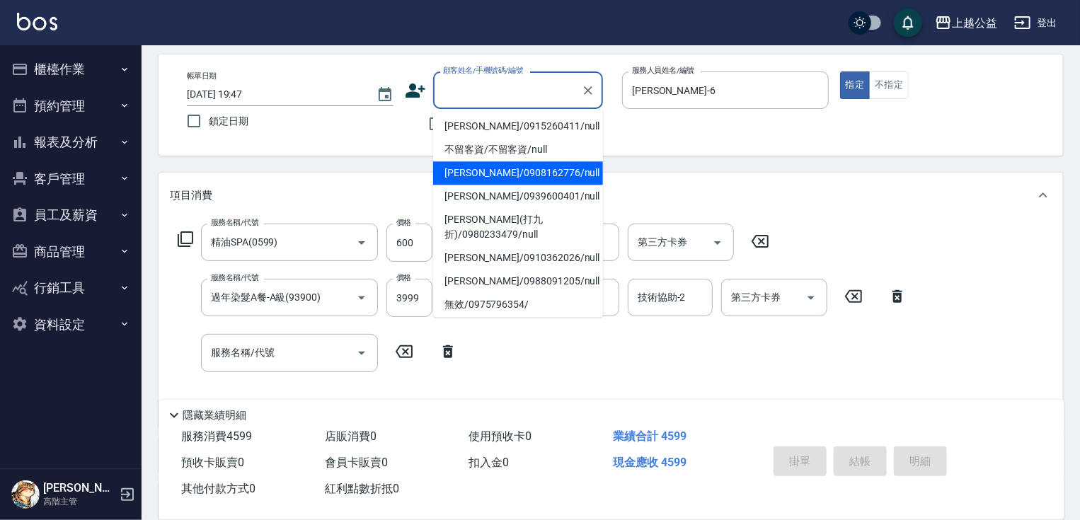
click at [518, 170] on li "[PERSON_NAME]/0908162776/null" at bounding box center [518, 172] width 170 height 23
type input "[PERSON_NAME]/0908162776/null"
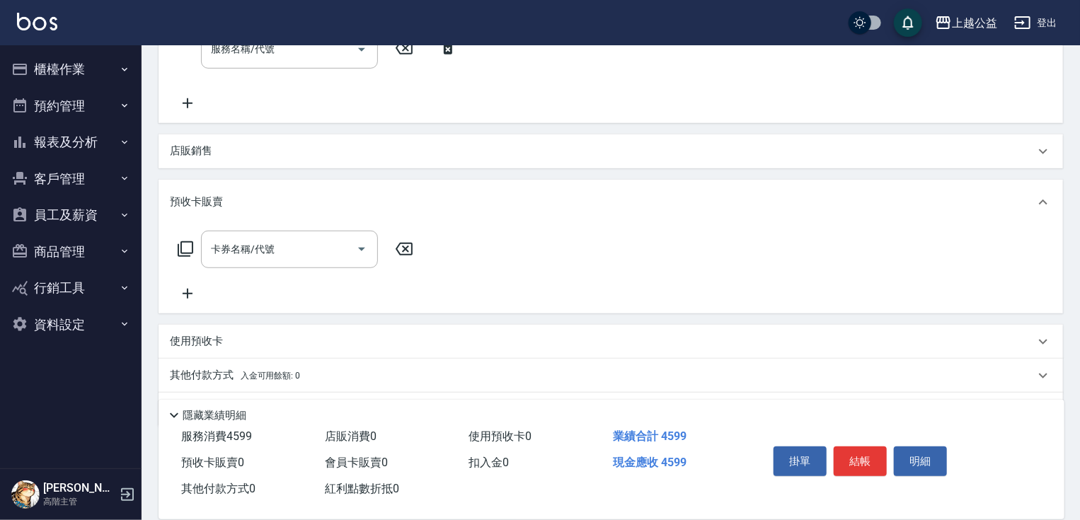
scroll to position [369, 0]
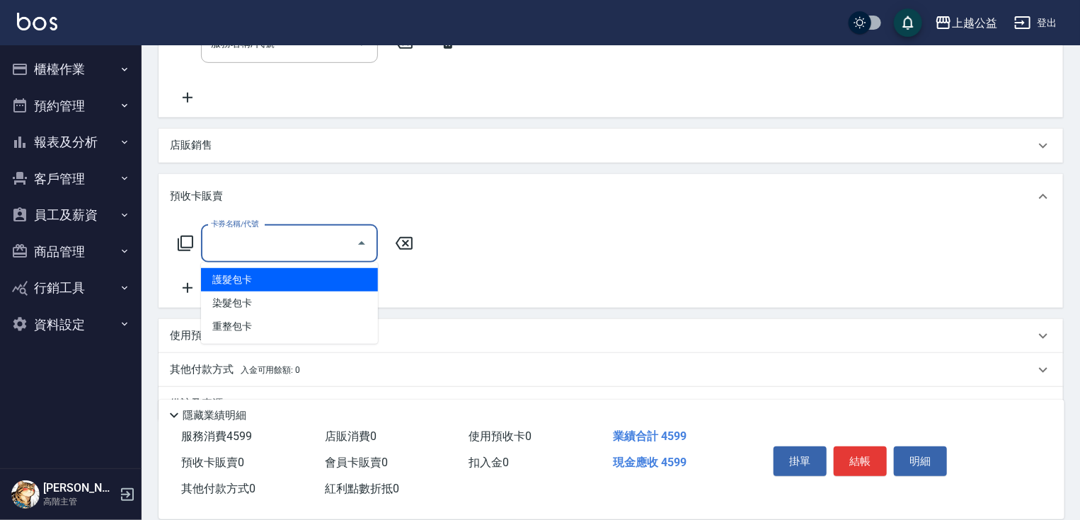
drag, startPoint x: 308, startPoint y: 253, endPoint x: 307, endPoint y: 261, distance: 7.9
click at [307, 253] on input "卡券名稱/代號" at bounding box center [278, 244] width 143 height 25
click at [290, 276] on span "護髮包卡" at bounding box center [289, 279] width 177 height 23
type input "護髮包卡(802)"
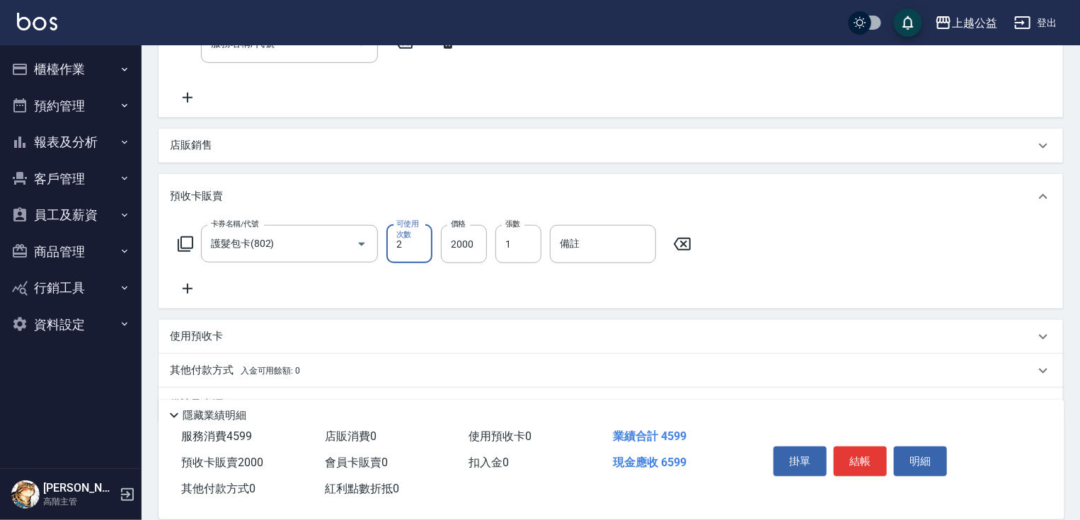
type input "2"
type input "1900"
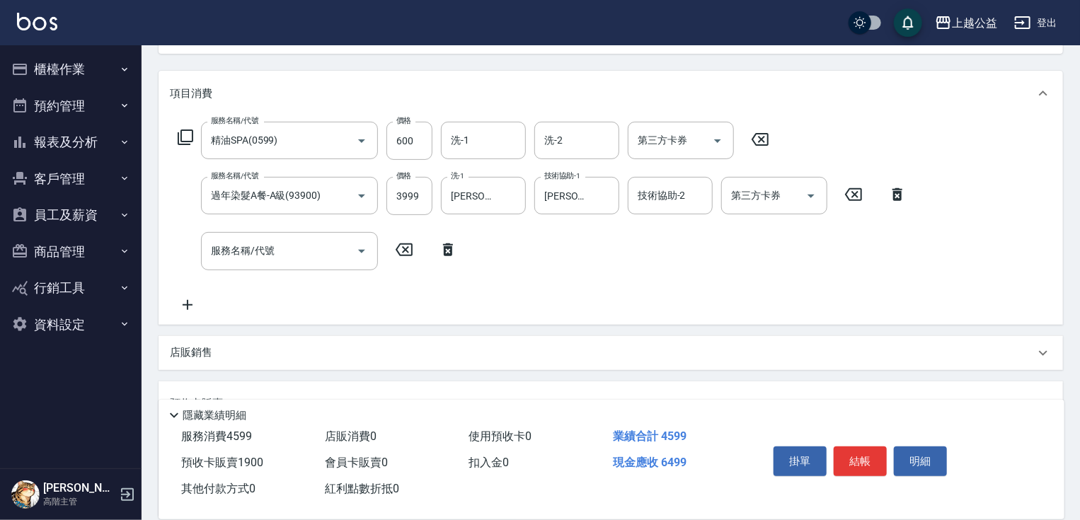
scroll to position [0, 0]
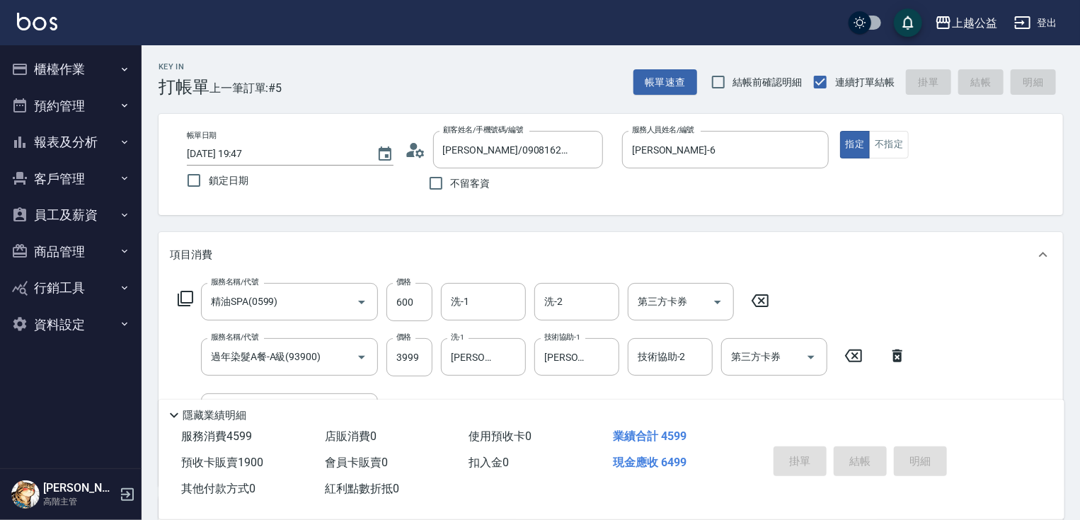
type input "[DATE] 19:51"
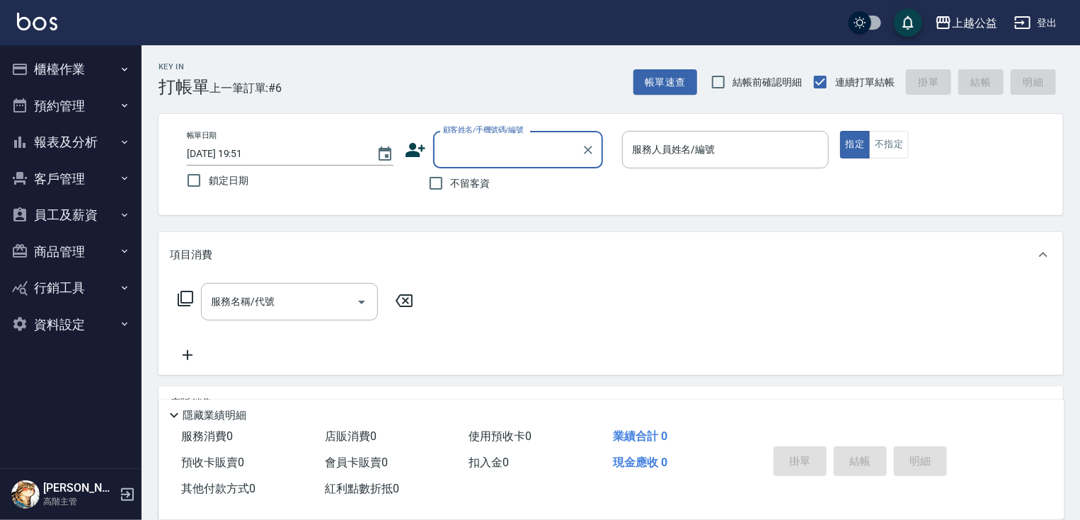
type input "6"
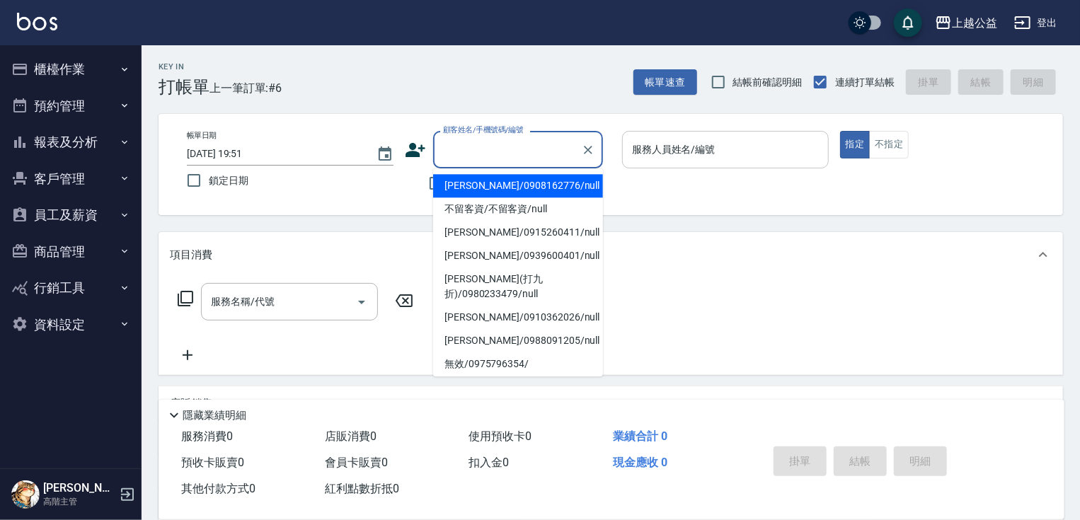
click at [629, 159] on input "服務人員姓名/編號" at bounding box center [726, 149] width 194 height 25
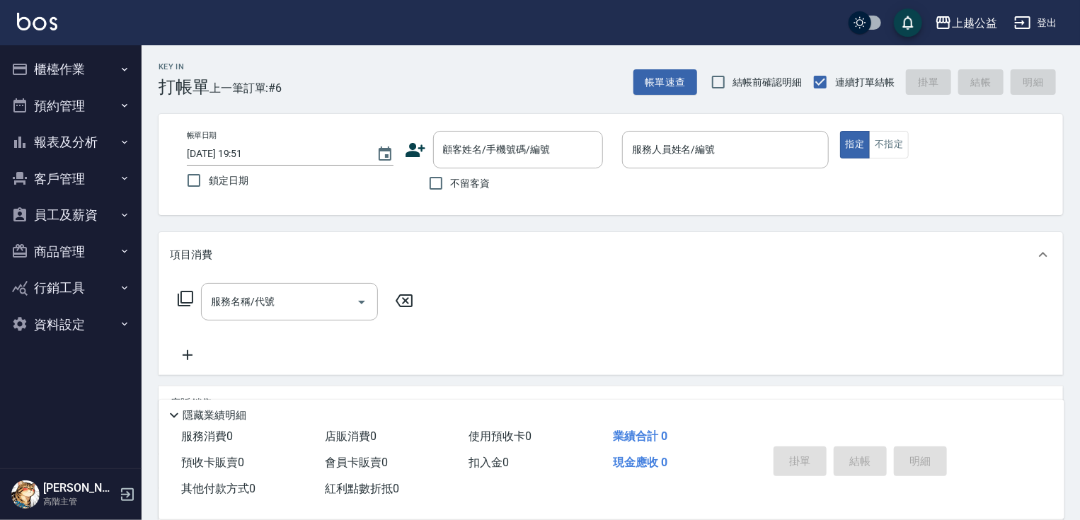
drag, startPoint x: 479, startPoint y: 180, endPoint x: 476, endPoint y: 189, distance: 9.9
click at [476, 189] on span "不留客資" at bounding box center [471, 183] width 40 height 15
click at [451, 189] on input "不留客資" at bounding box center [436, 183] width 30 height 30
checkbox input "true"
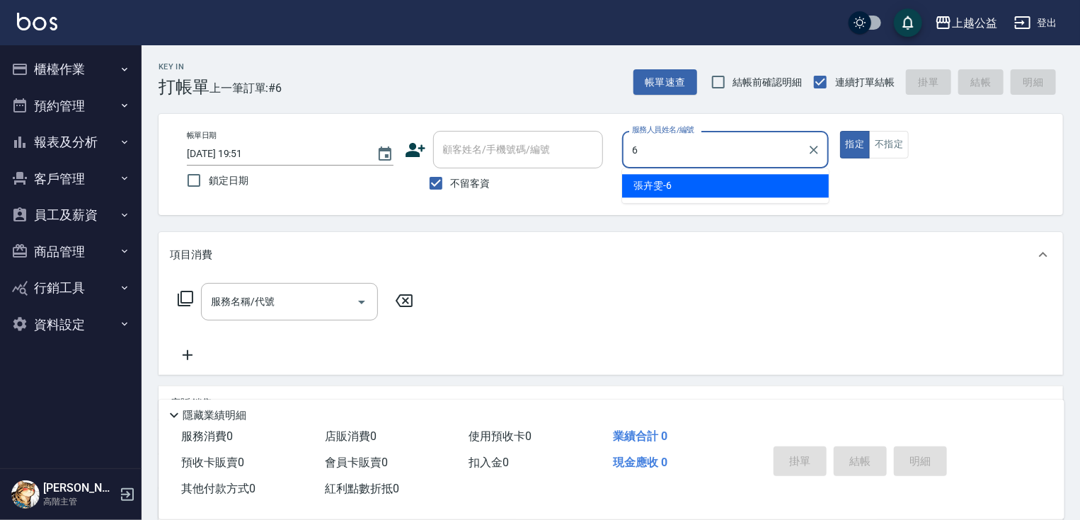
type input "[PERSON_NAME]-6"
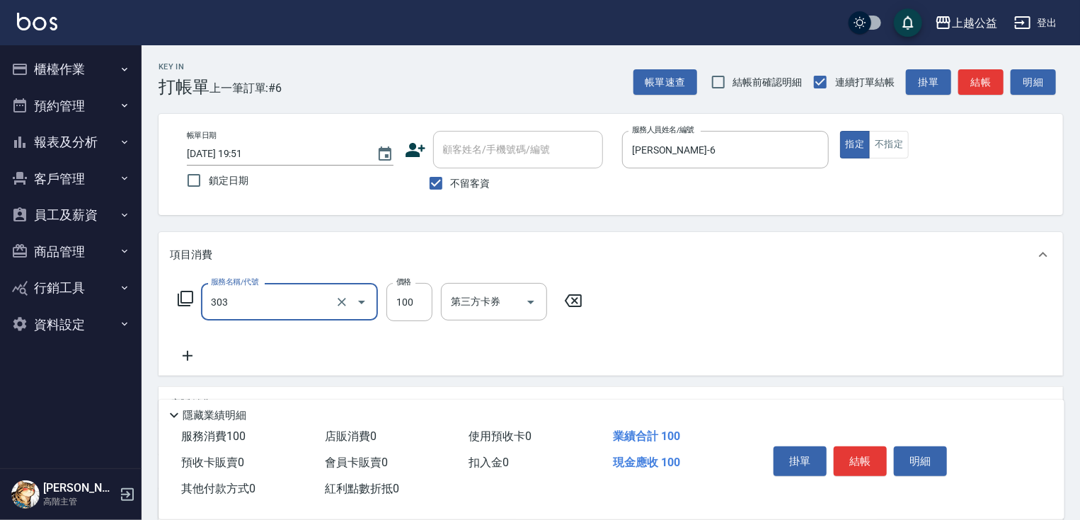
type input "剪髮(303)"
type input "350"
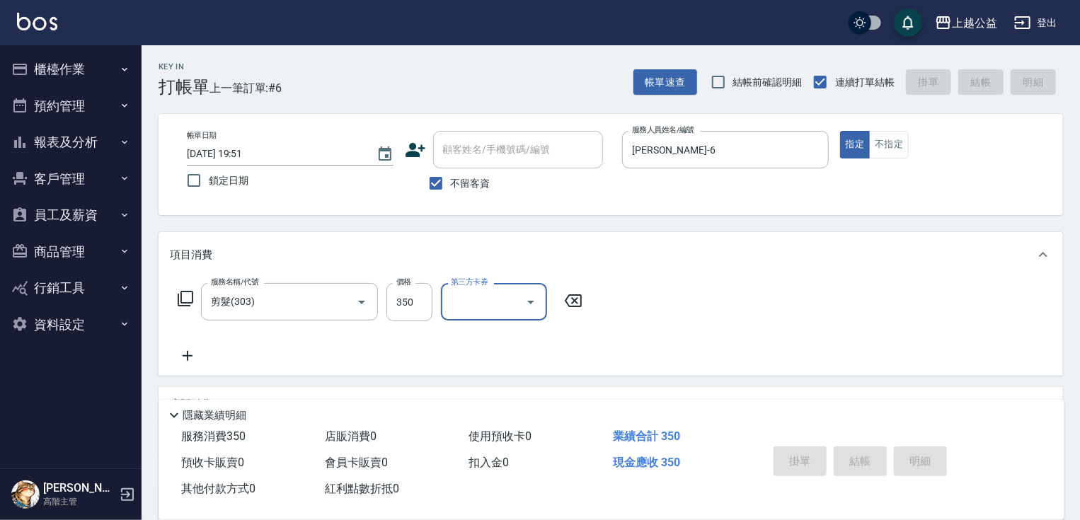
type input "[DATE] 19:52"
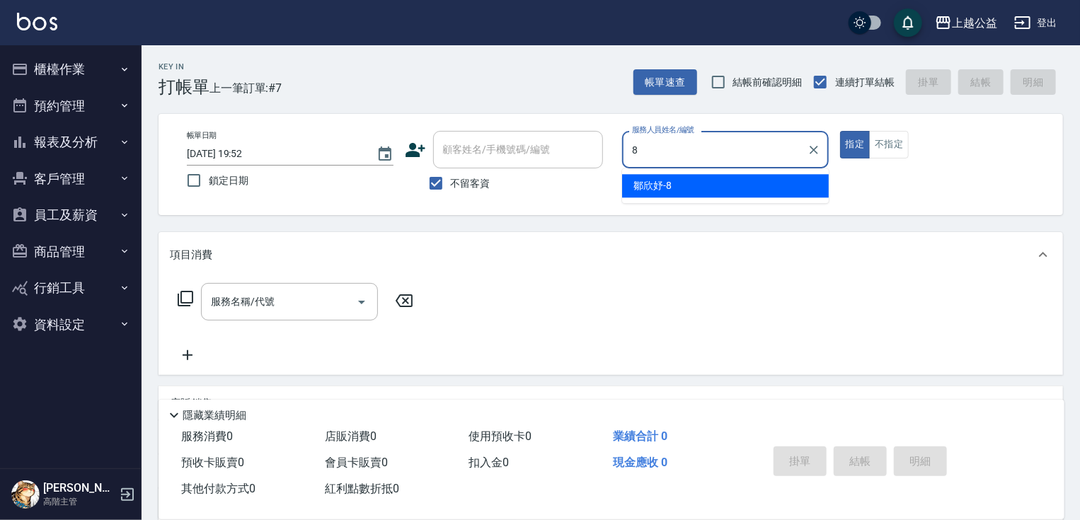
type input "[PERSON_NAME]-8"
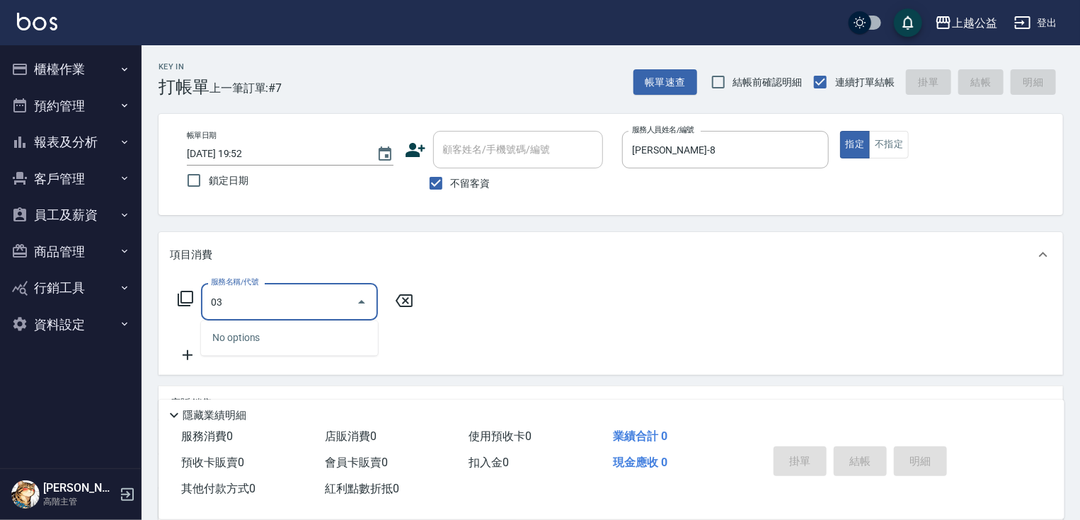
type input "0"
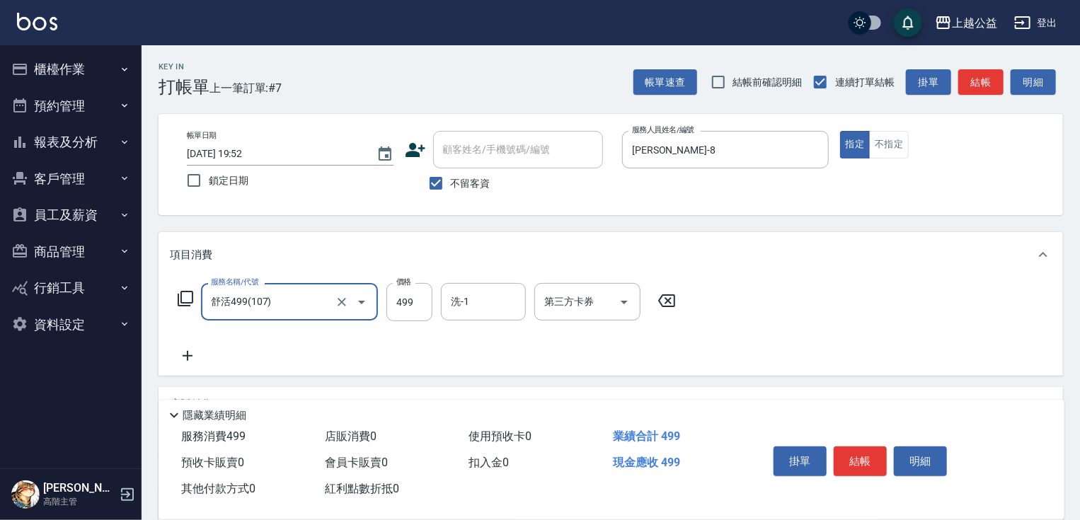
type input "舒活499(107)"
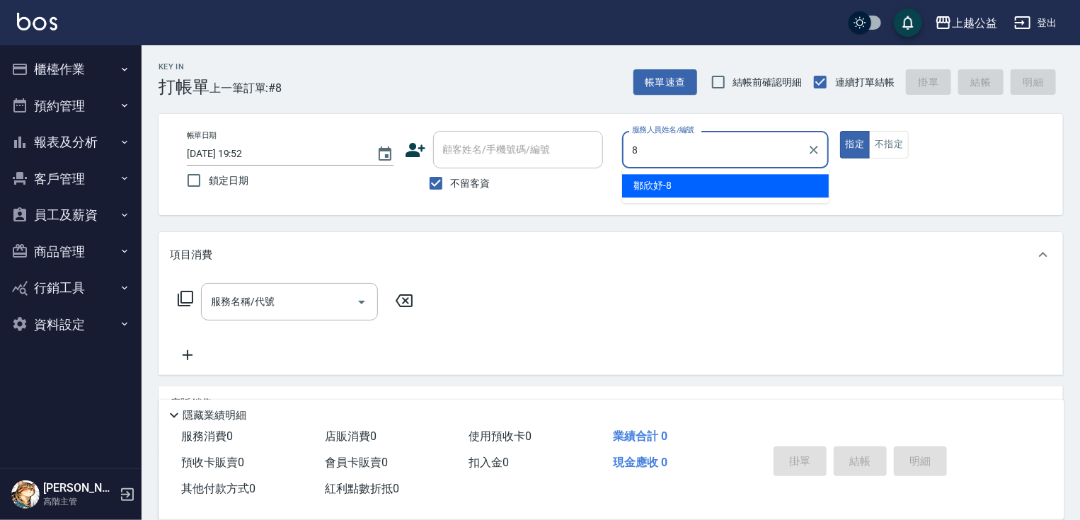
type input "[PERSON_NAME]-8"
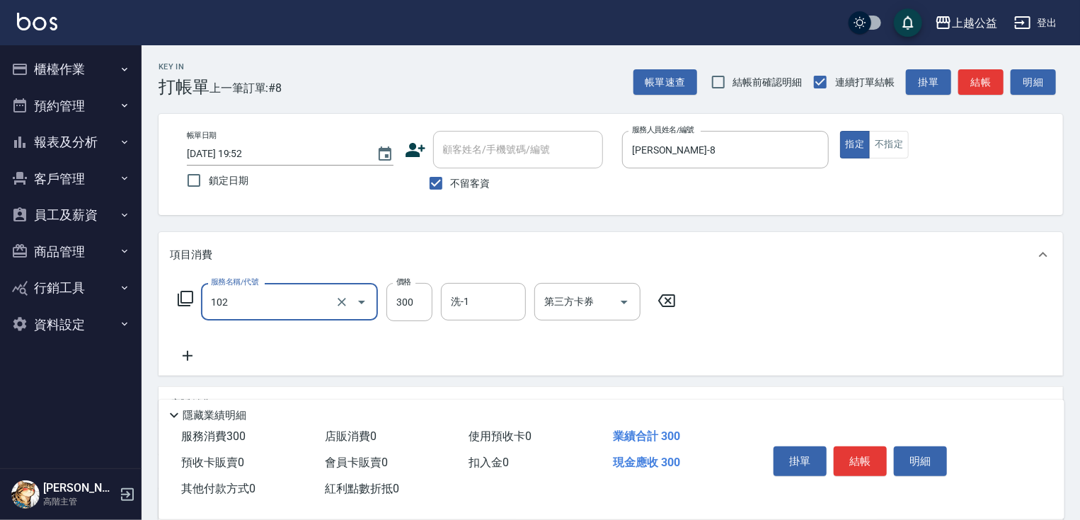
type input "活氧舒壓洗300(102)"
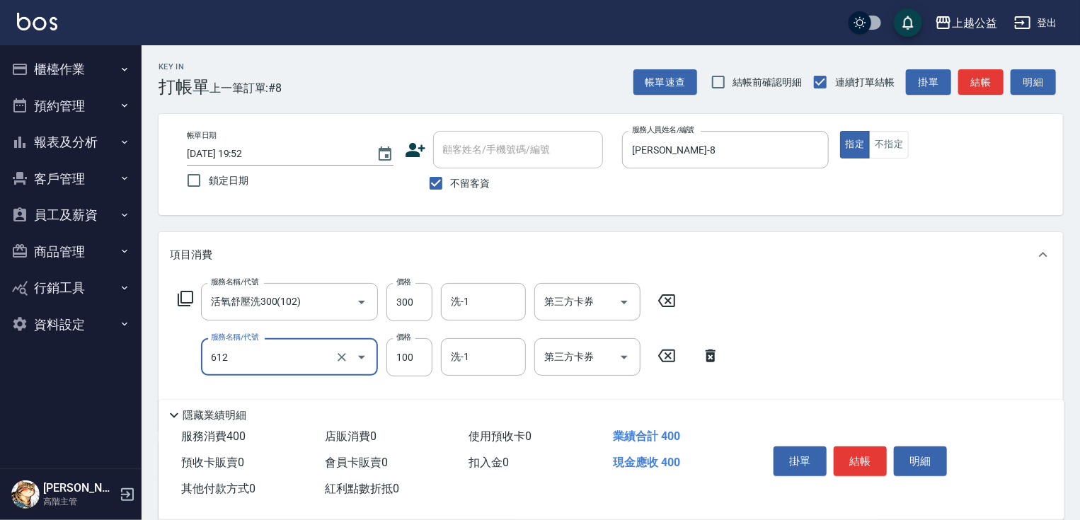
type input "造型2(612)"
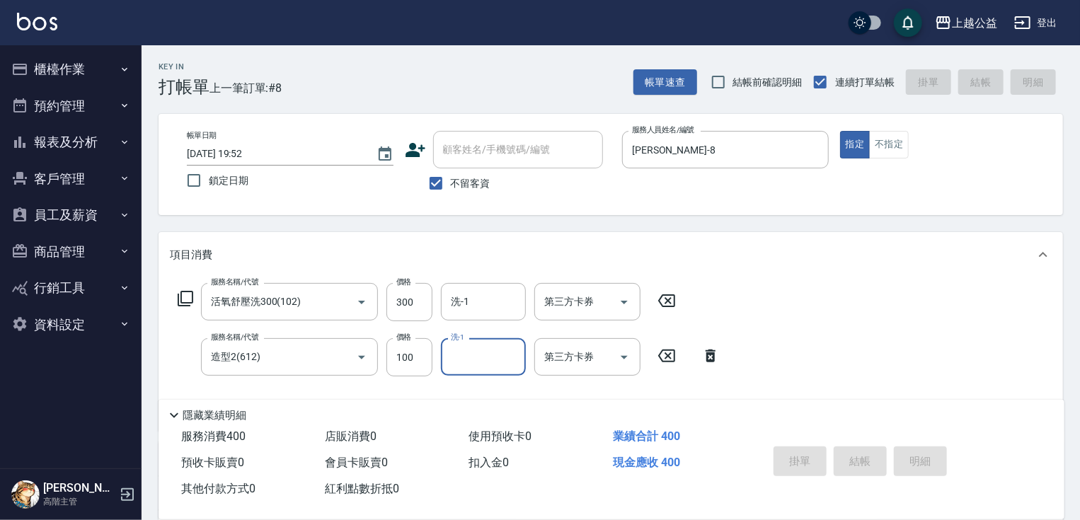
type input "[DATE] 19:53"
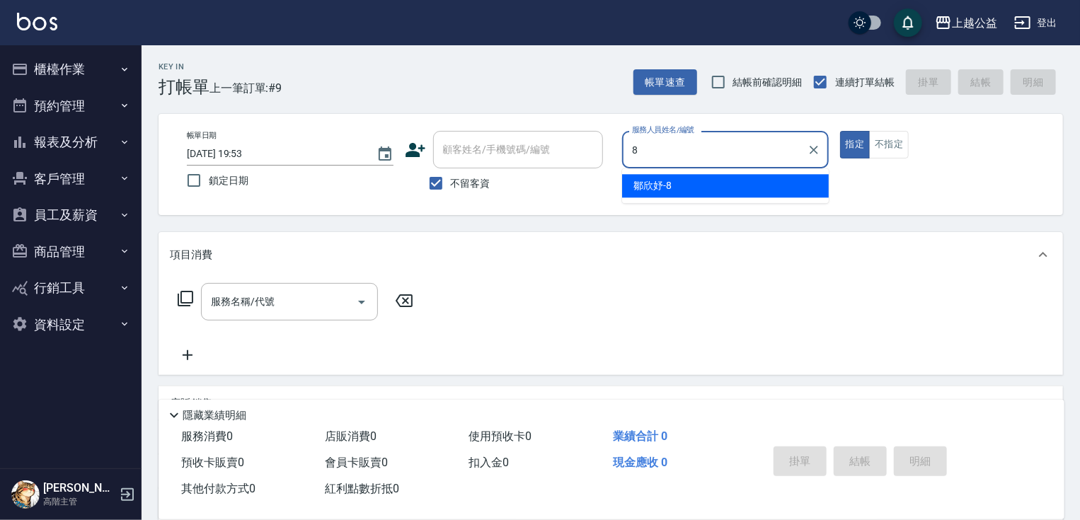
type input "[PERSON_NAME]-8"
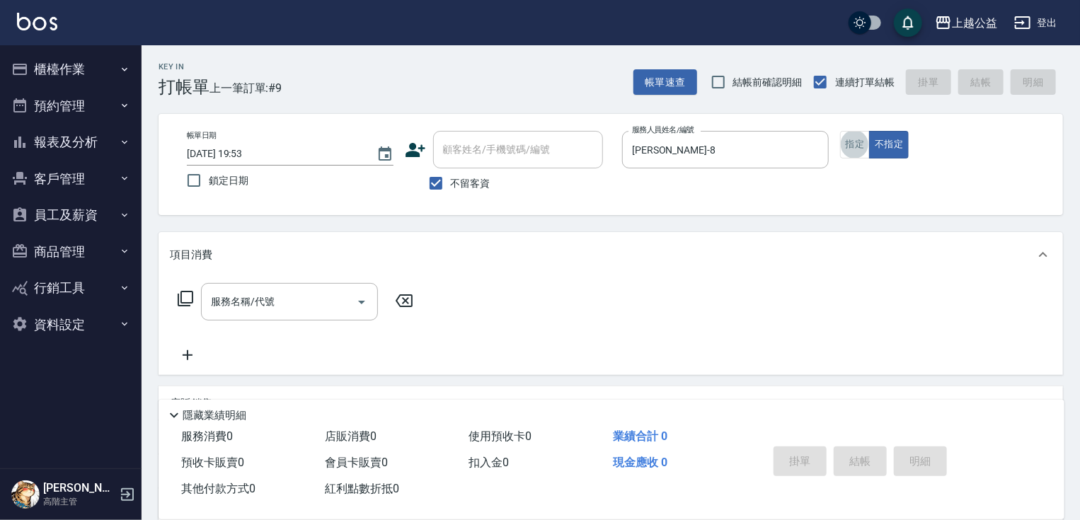
type input "."
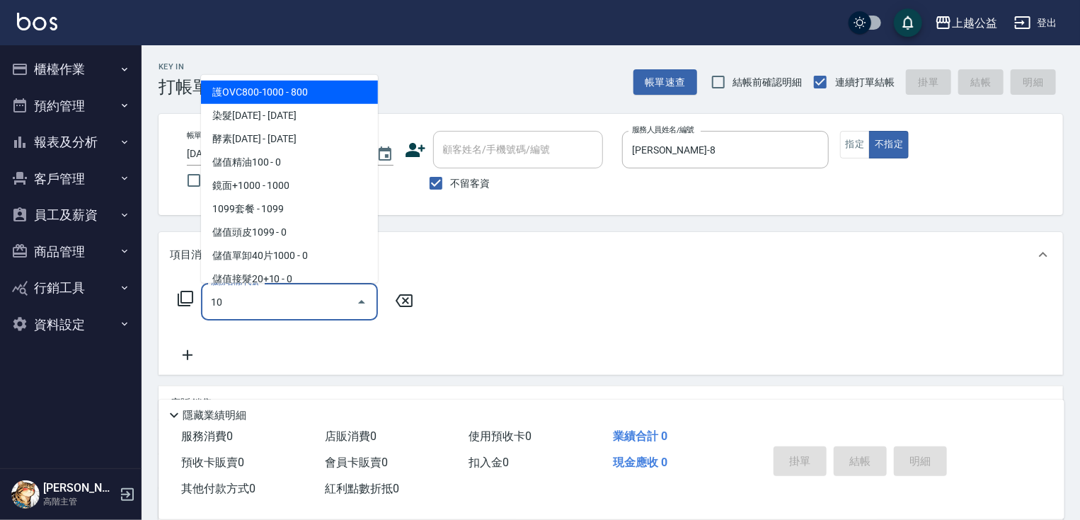
type input "1"
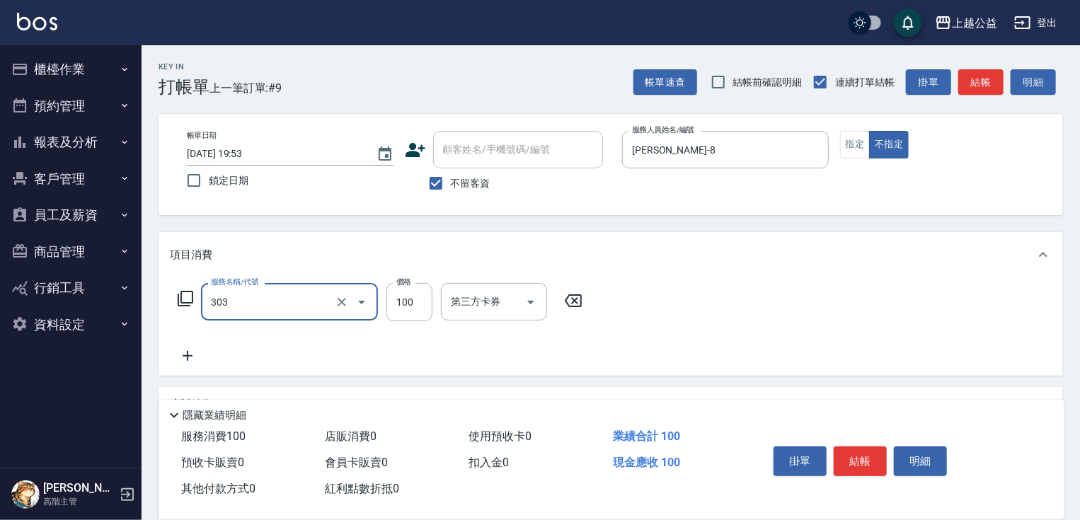
type input "剪髮(303)"
